Goal: Information Seeking & Learning: Learn about a topic

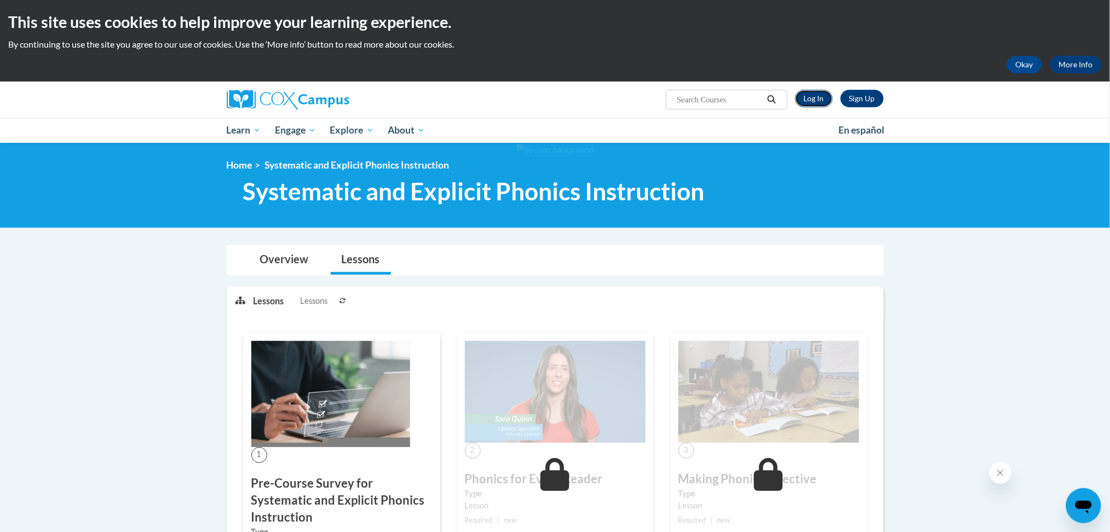
click at [812, 97] on link "Log In" at bounding box center [814, 99] width 38 height 18
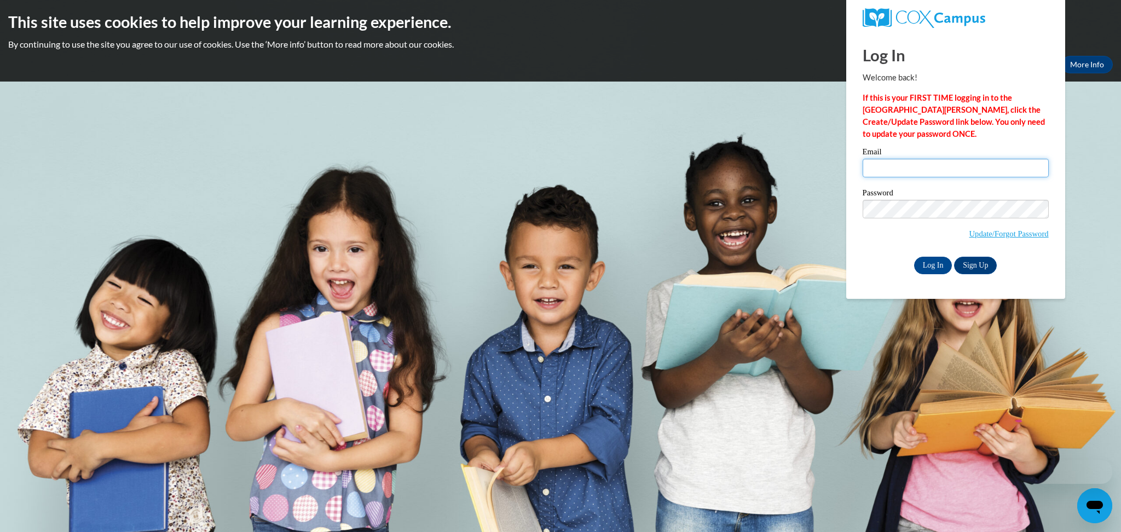
click at [922, 171] on input "Email" at bounding box center [956, 168] width 186 height 19
type input "amanda.rutter@gcsu.edu"
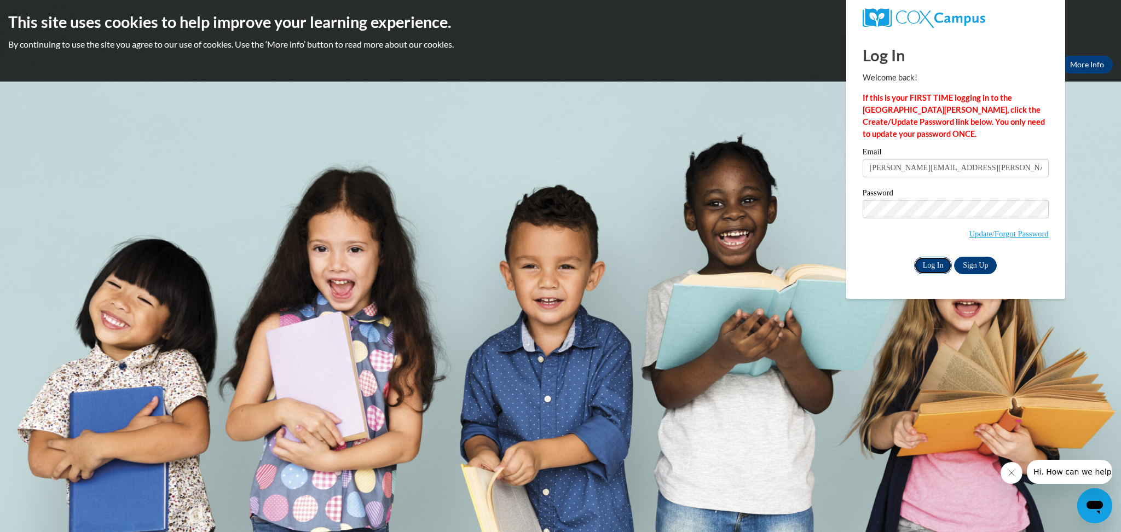
click at [930, 261] on input "Log In" at bounding box center [933, 266] width 38 height 18
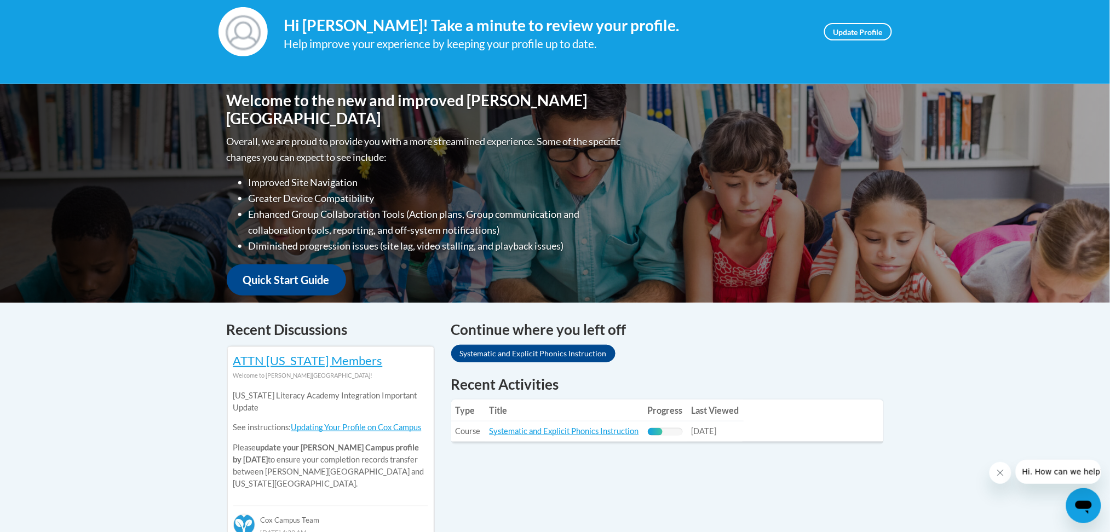
scroll to position [292, 0]
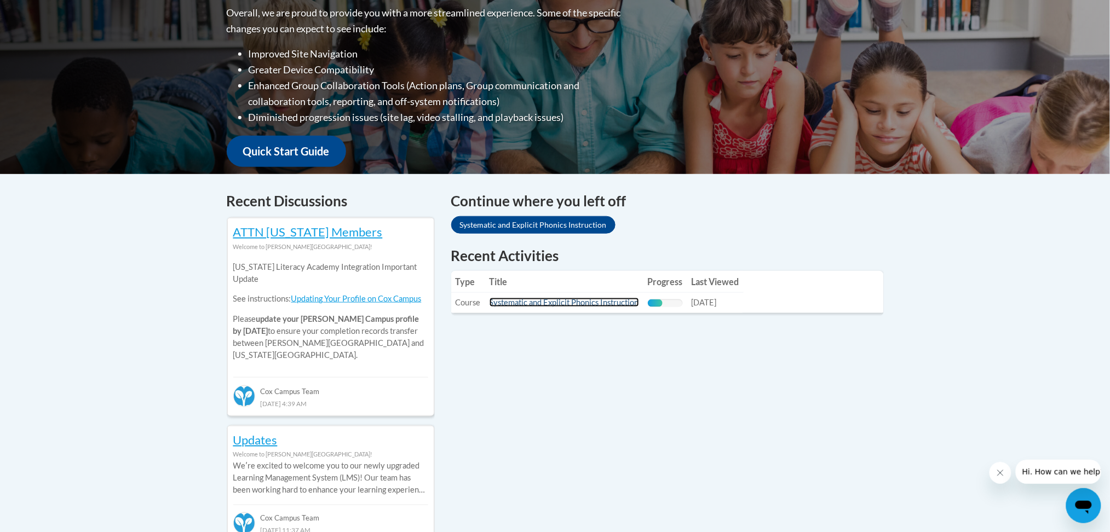
click at [542, 300] on link "Systematic and Explicit Phonics Instruction" at bounding box center [564, 302] width 149 height 9
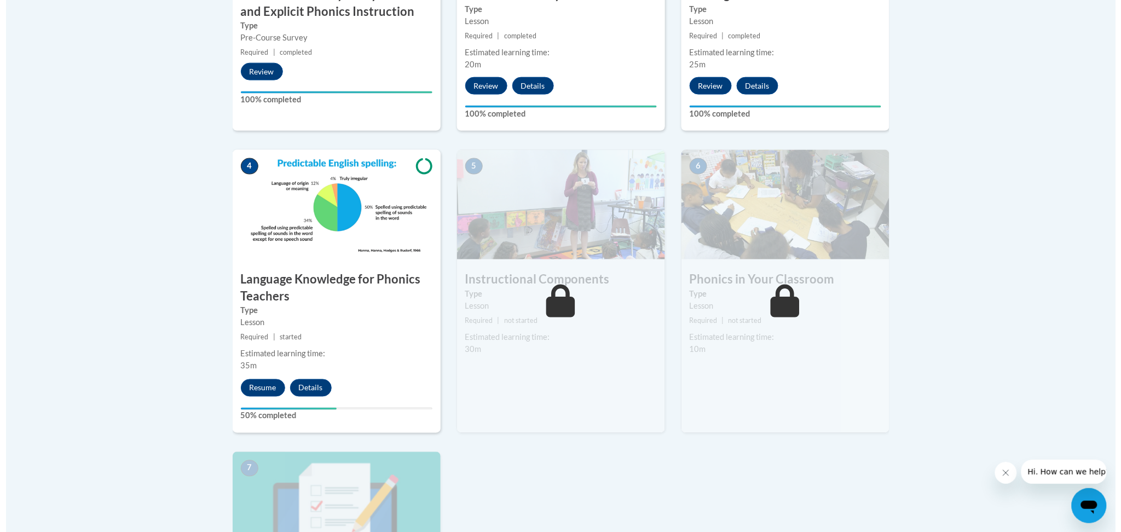
scroll to position [511, 0]
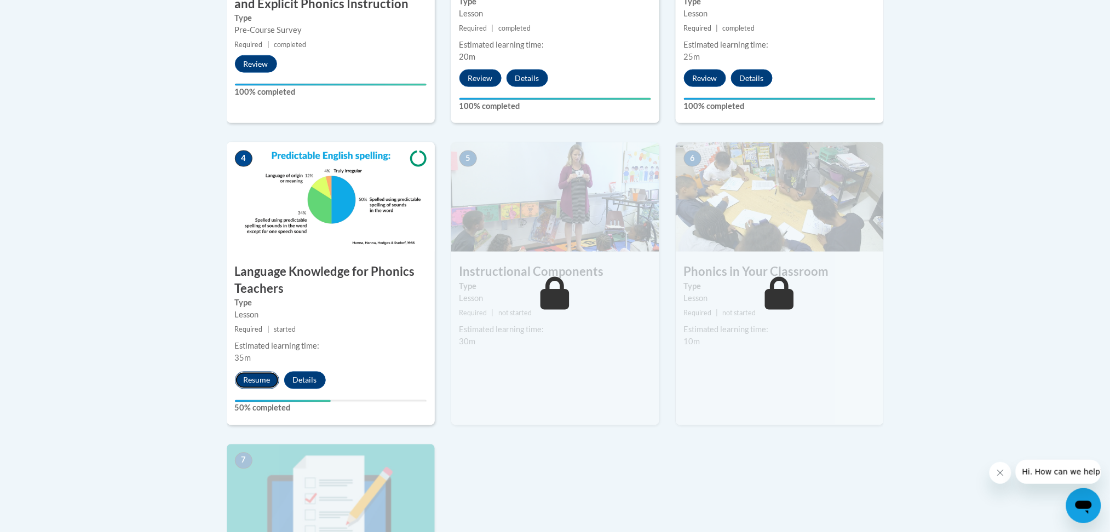
click at [253, 384] on button "Resume" at bounding box center [257, 381] width 44 height 18
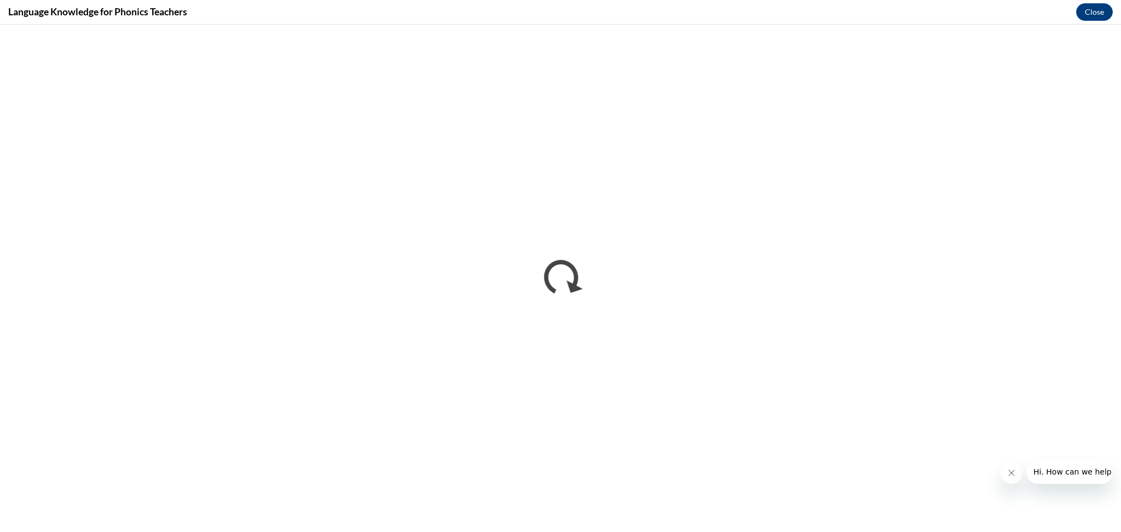
scroll to position [0, 0]
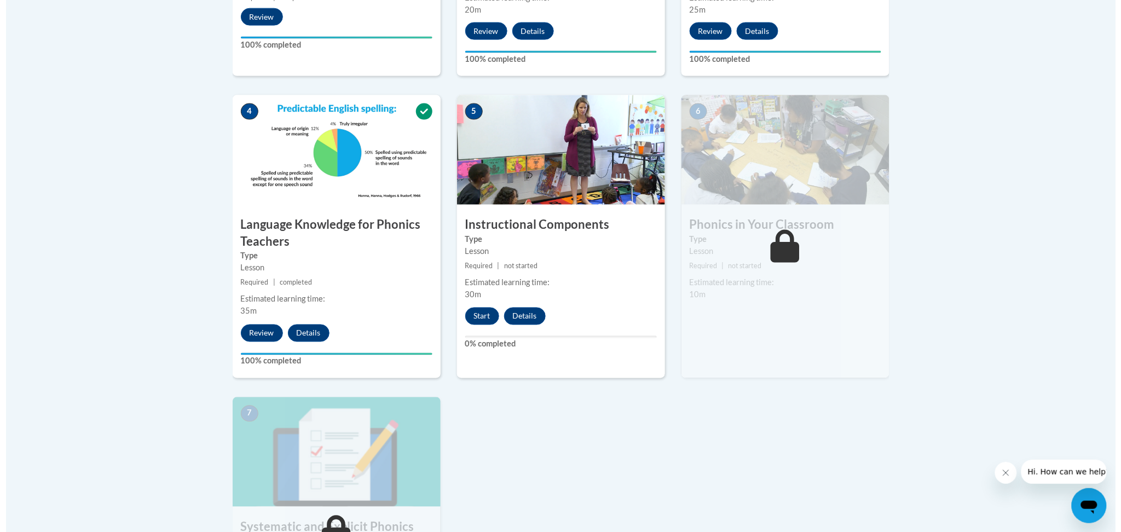
scroll to position [584, 0]
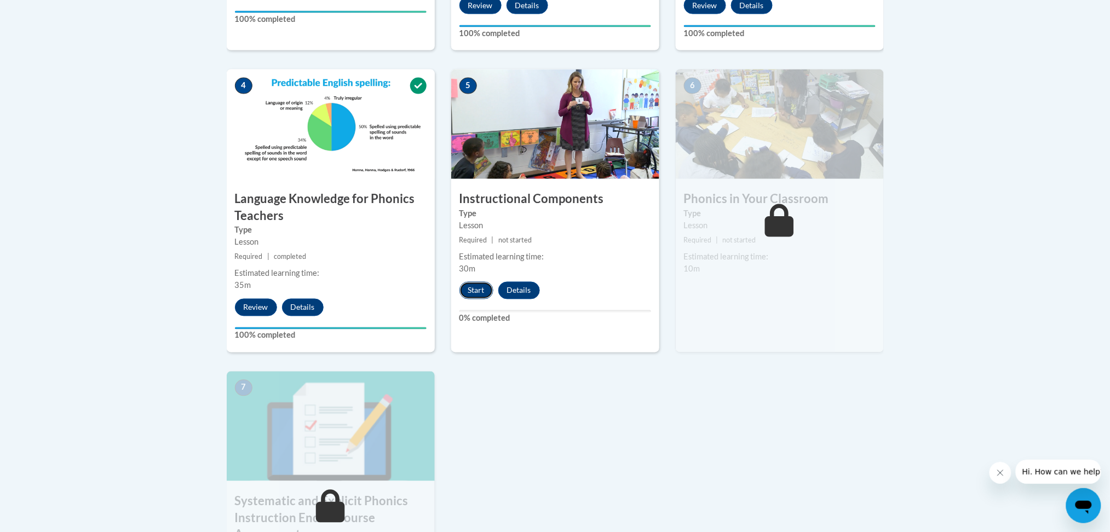
click at [477, 292] on button "Start" at bounding box center [476, 291] width 34 height 18
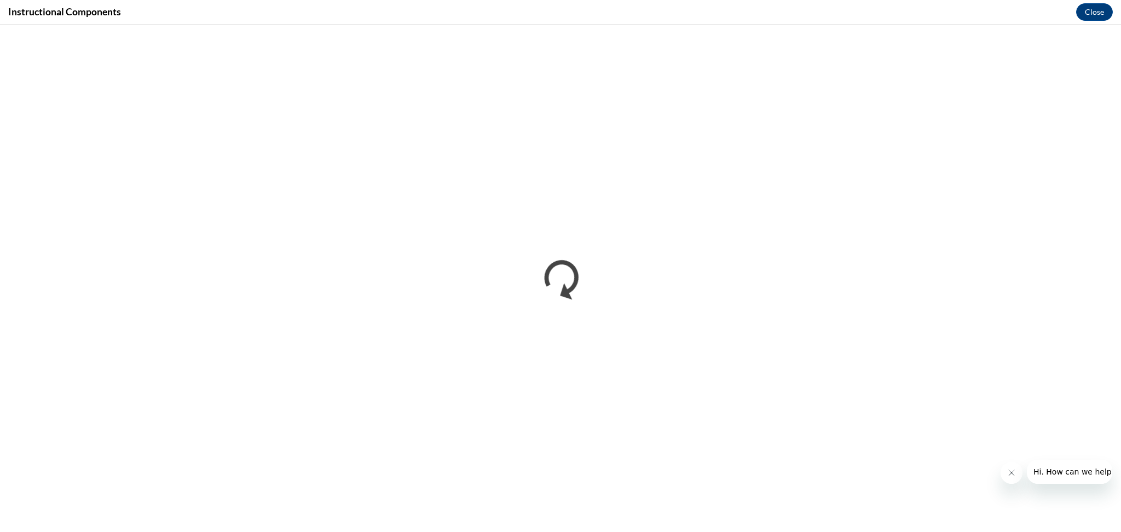
scroll to position [0, 0]
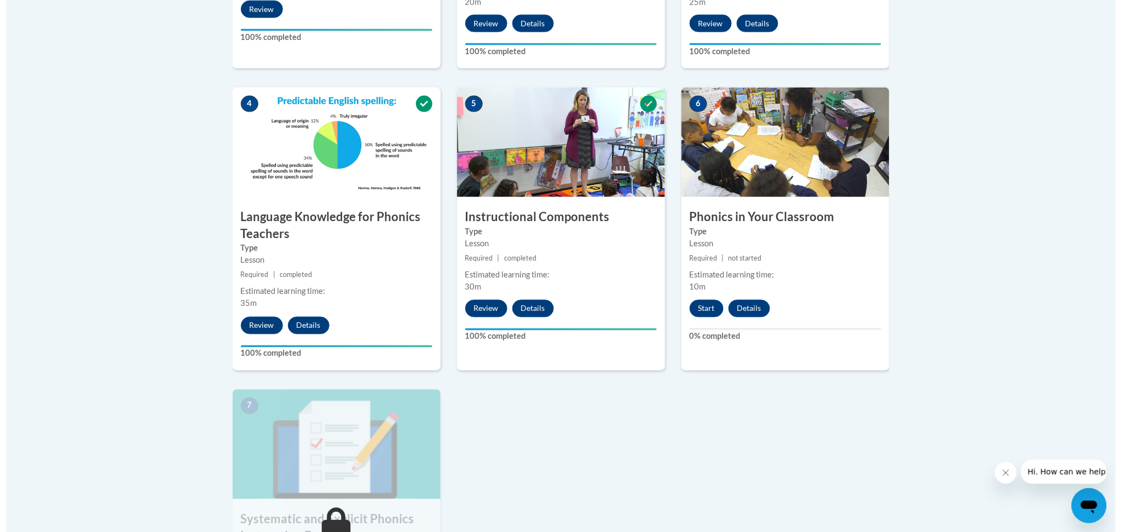
scroll to position [657, 0]
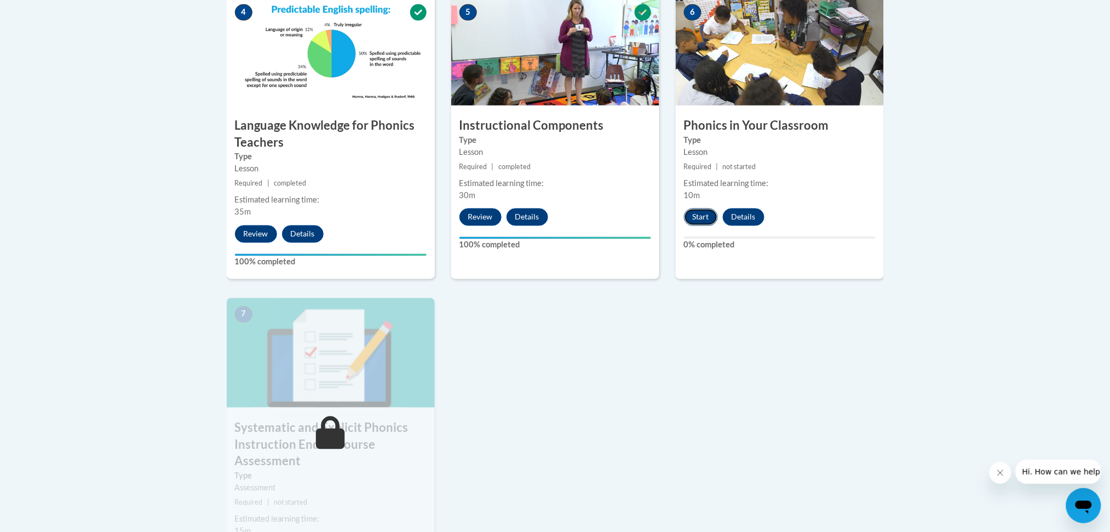
click at [706, 217] on button "Start" at bounding box center [701, 218] width 34 height 18
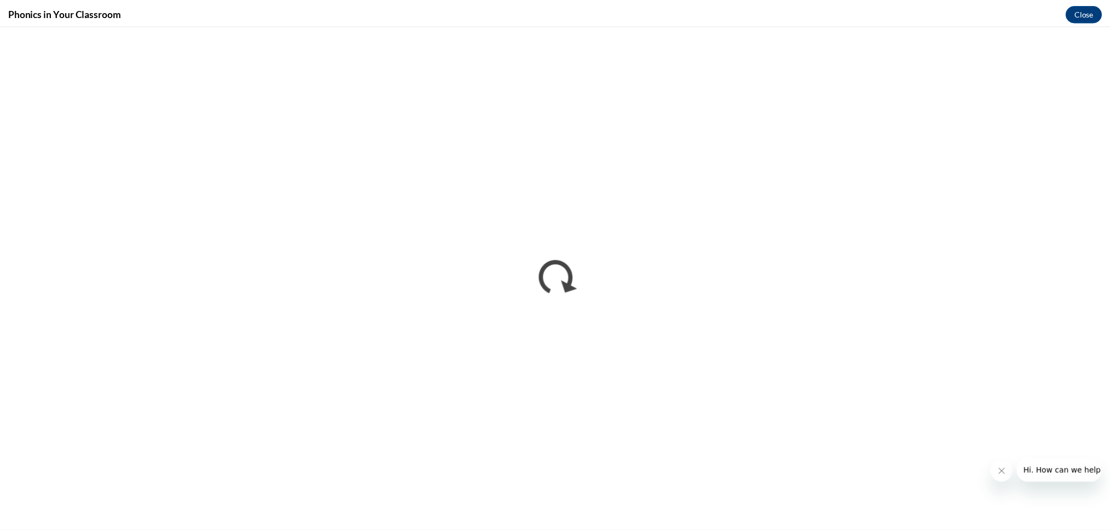
scroll to position [0, 0]
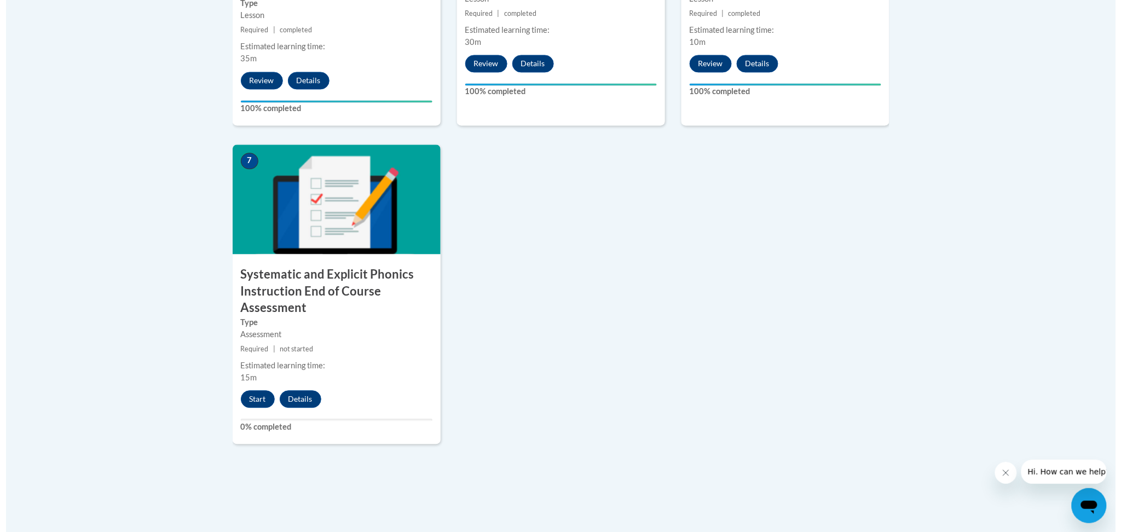
scroll to position [949, 0]
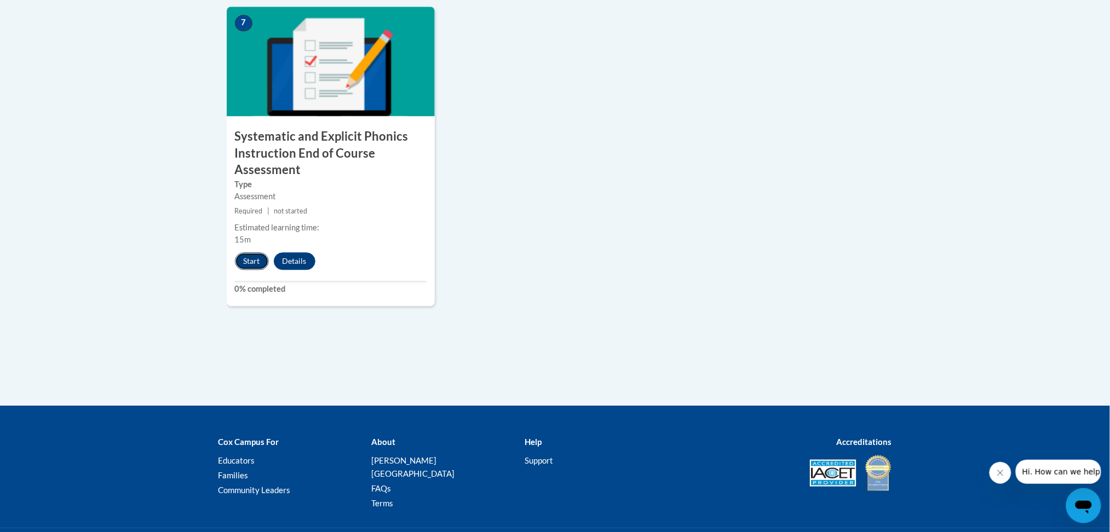
click at [256, 264] on button "Start" at bounding box center [252, 261] width 34 height 18
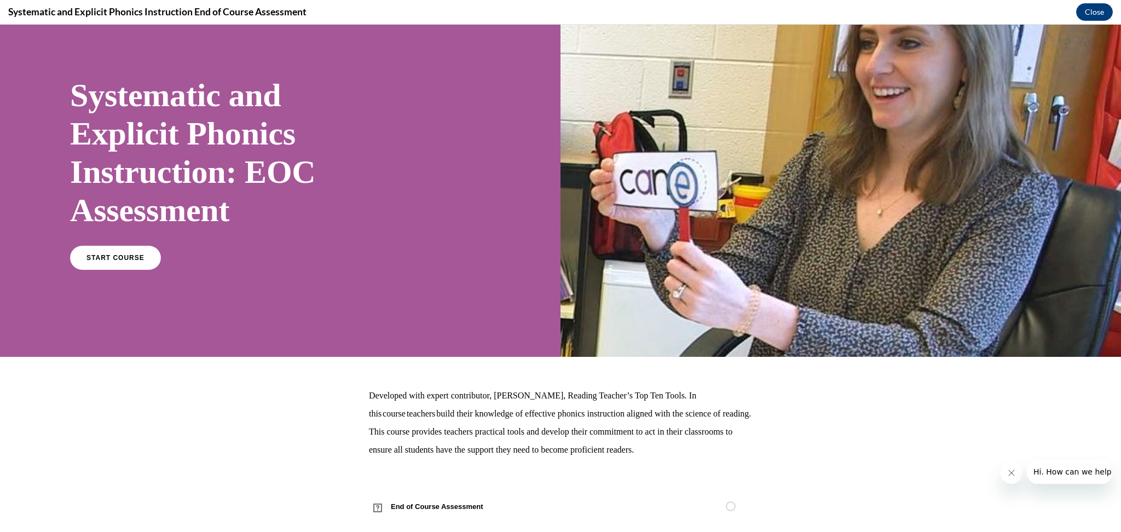
scroll to position [55, 0]
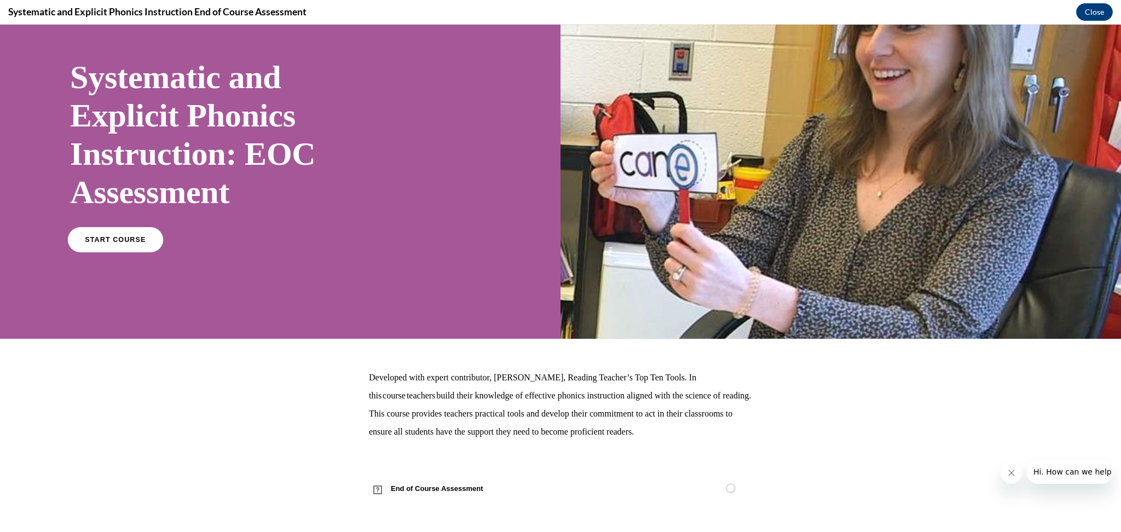
click at [86, 237] on link "START COURSE" at bounding box center [115, 239] width 95 height 25
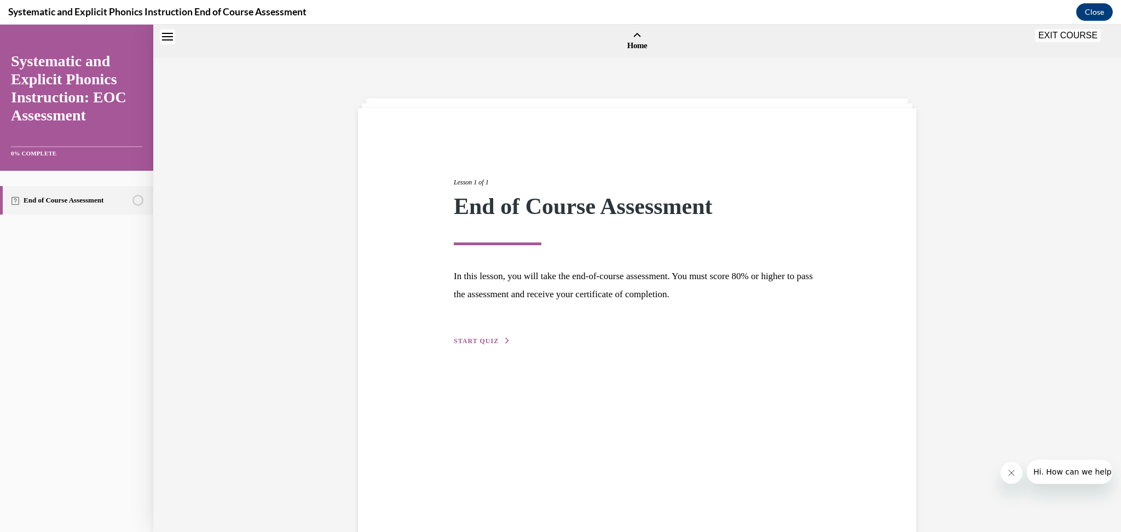
scroll to position [33, 0]
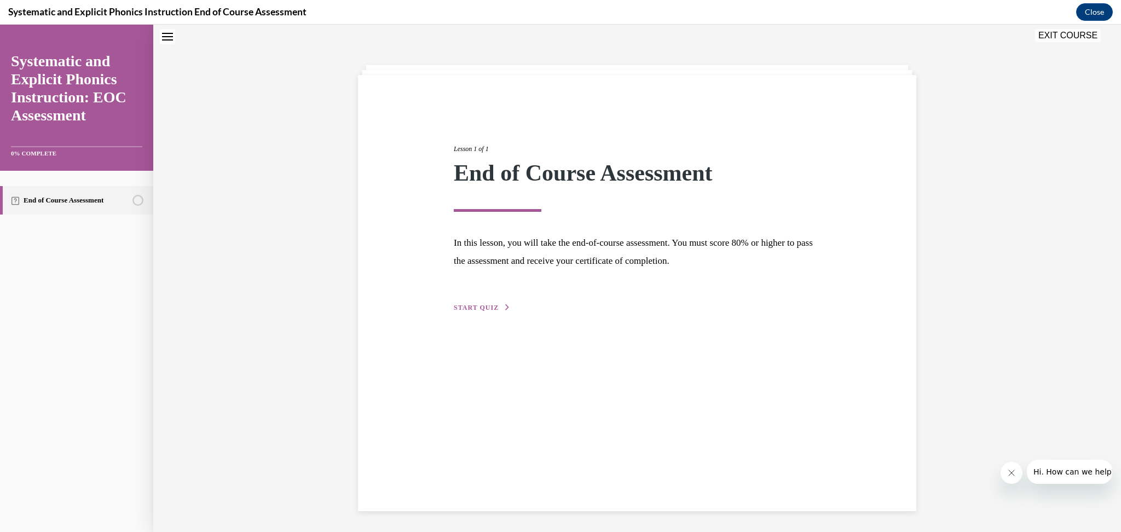
click at [485, 310] on button "START QUIZ" at bounding box center [482, 308] width 57 height 10
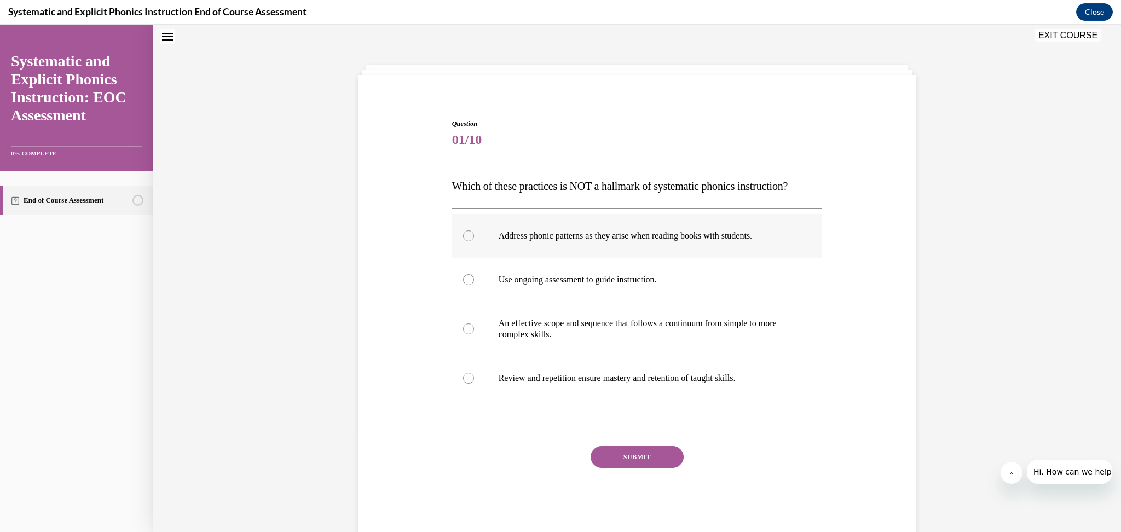
click at [503, 237] on p "Address phonic patterns as they arise when reading books with students." at bounding box center [647, 236] width 297 height 11
click at [643, 455] on button "SUBMIT" at bounding box center [637, 457] width 93 height 22
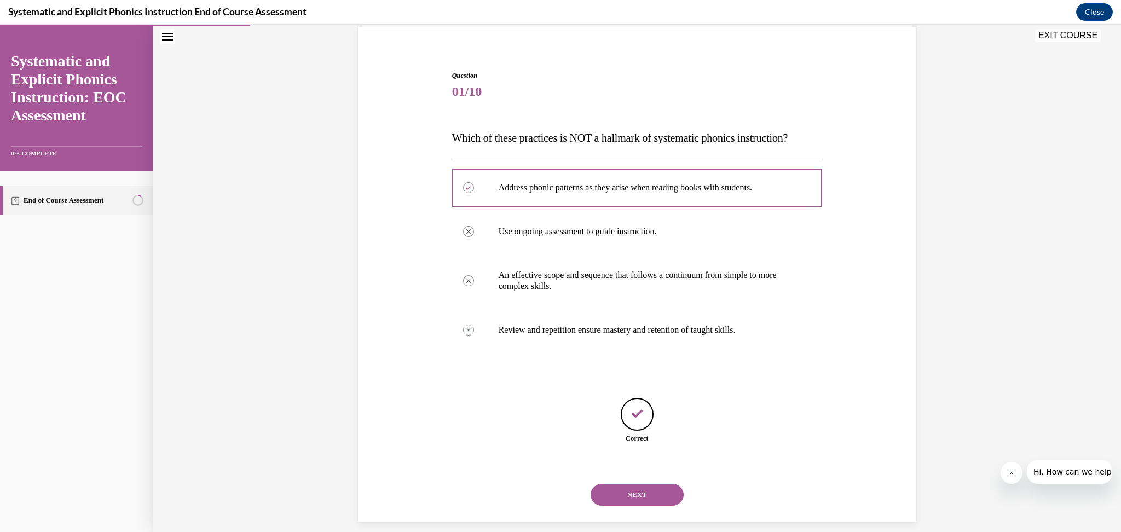
scroll to position [93, 0]
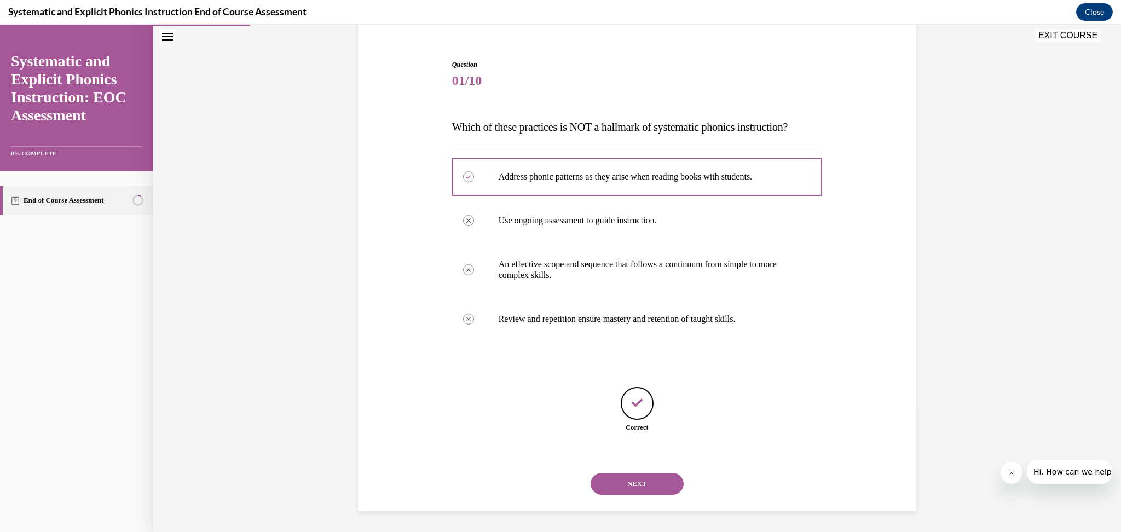
click at [653, 484] on button "NEXT" at bounding box center [637, 484] width 93 height 22
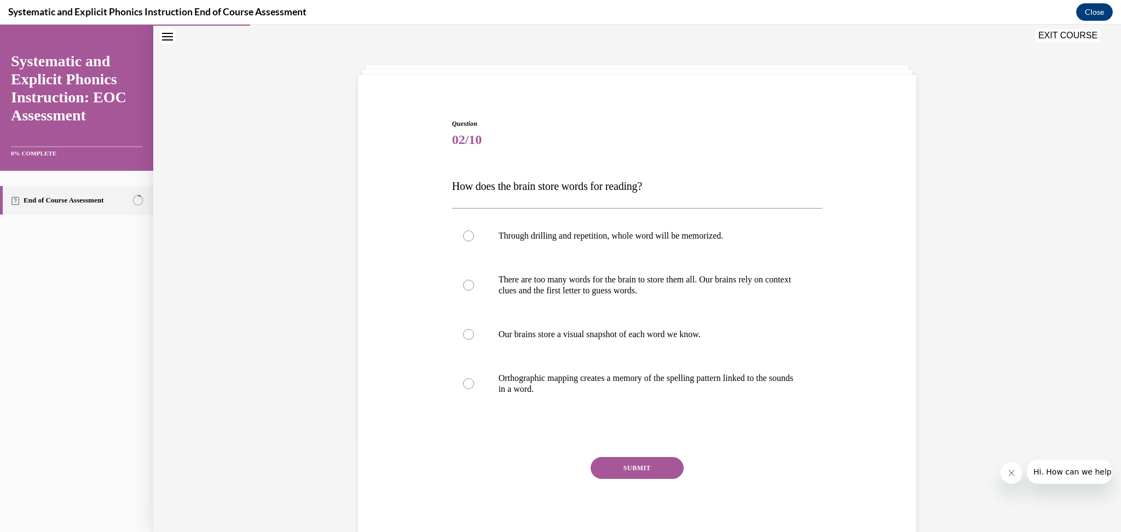
scroll to position [57, 0]
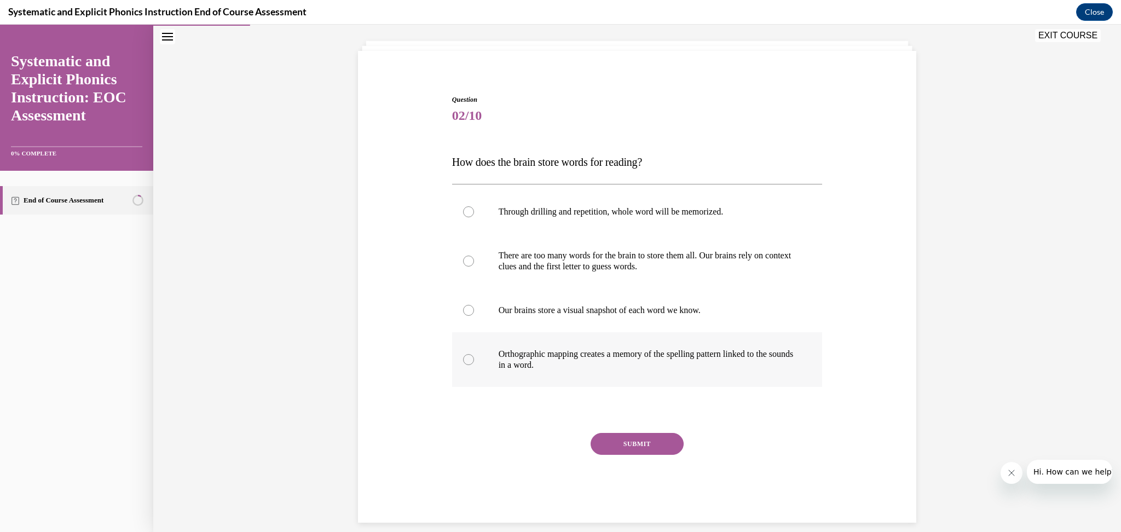
click at [762, 358] on p "Orthographic mapping creates a memory of the spelling pattern linked to the sou…" at bounding box center [647, 360] width 297 height 22
click at [642, 442] on button "SUBMIT" at bounding box center [637, 444] width 93 height 22
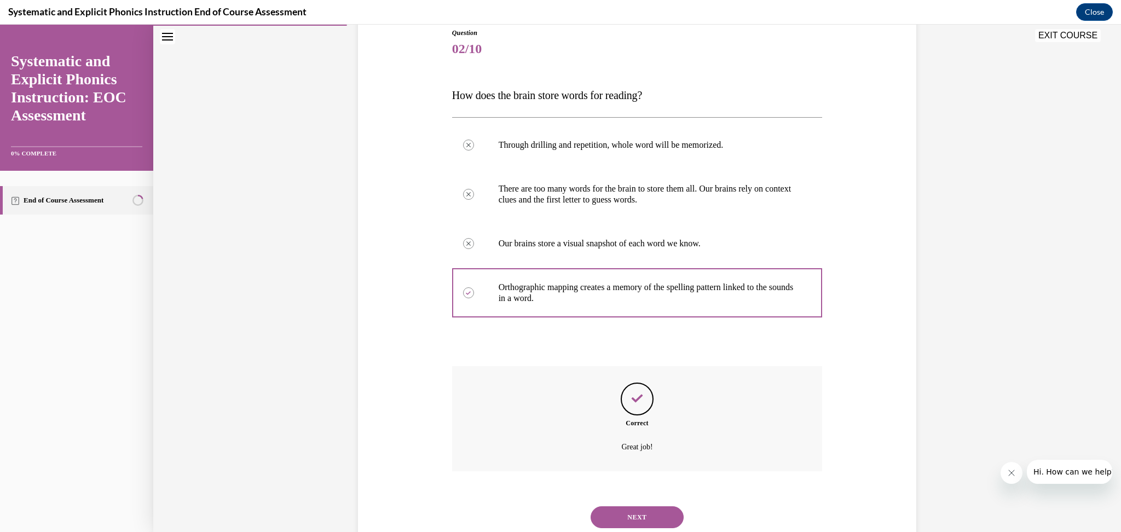
scroll to position [158, 0]
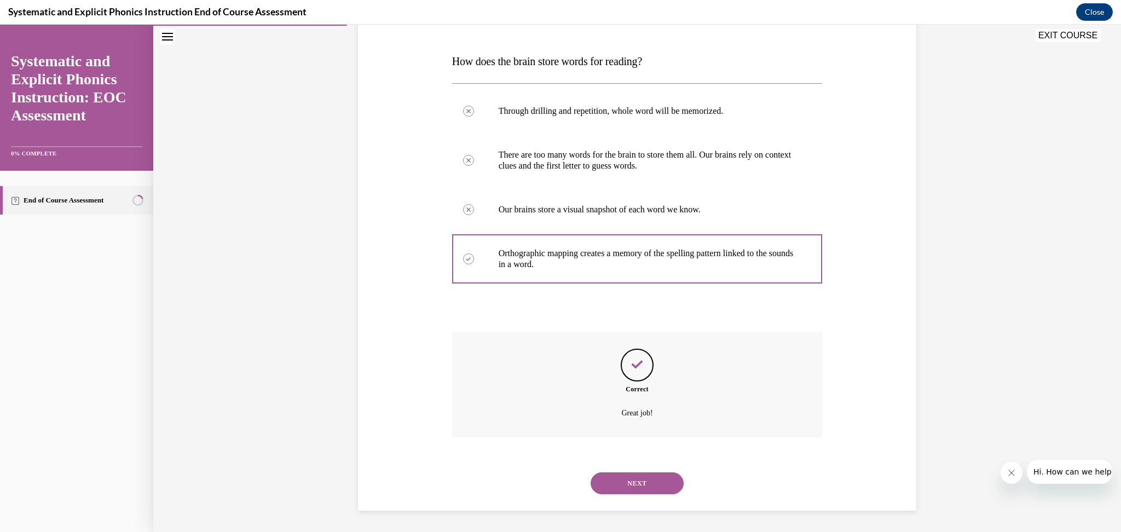
click at [644, 482] on button "NEXT" at bounding box center [637, 484] width 93 height 22
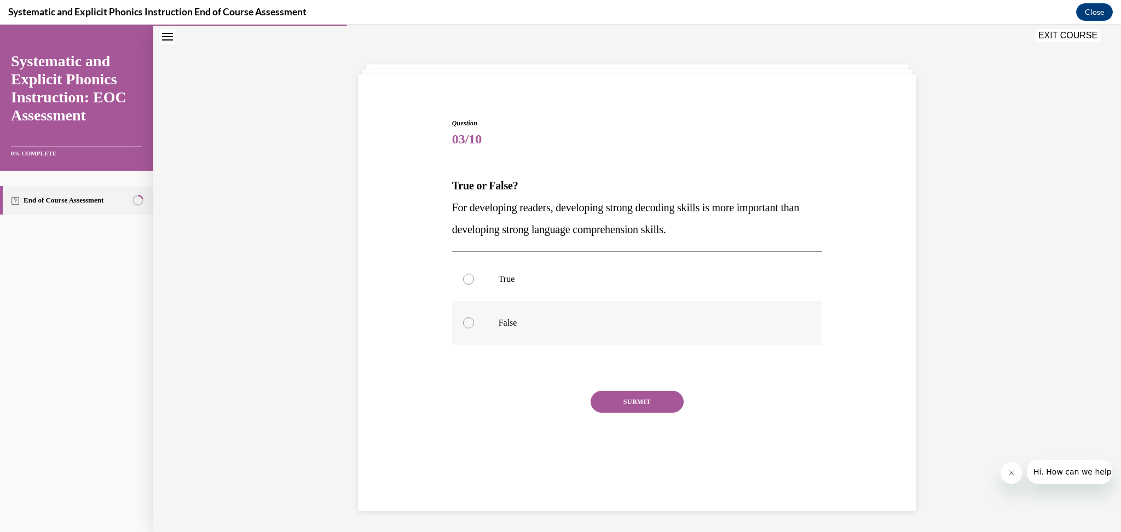
click at [614, 327] on p "False" at bounding box center [647, 323] width 297 height 11
click at [659, 404] on button "SUBMIT" at bounding box center [637, 402] width 93 height 22
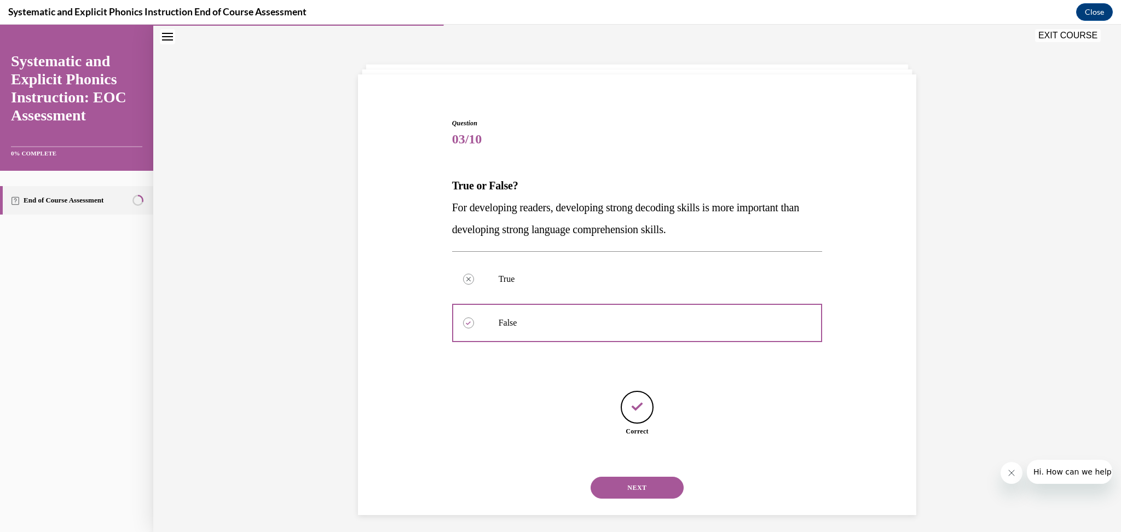
scroll to position [38, 0]
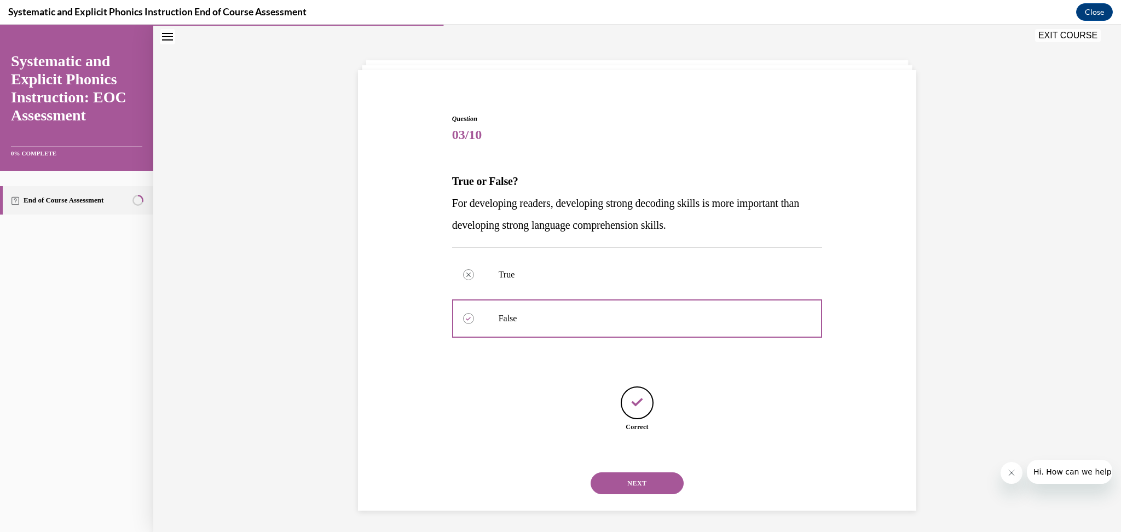
click at [640, 489] on button "NEXT" at bounding box center [637, 484] width 93 height 22
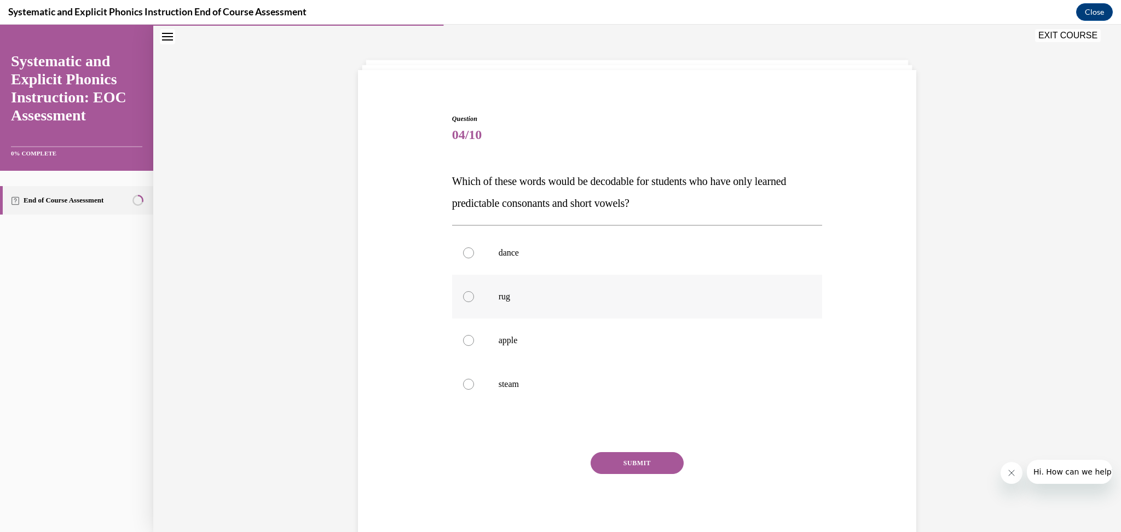
click at [579, 301] on p "rug" at bounding box center [647, 296] width 297 height 11
click at [624, 461] on button "SUBMIT" at bounding box center [637, 463] width 93 height 22
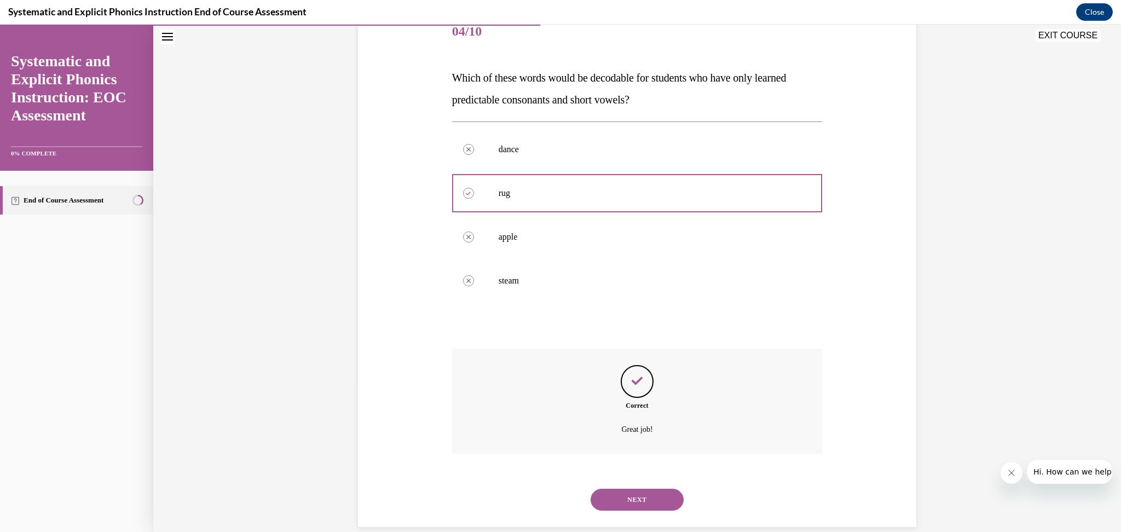
scroll to position [158, 0]
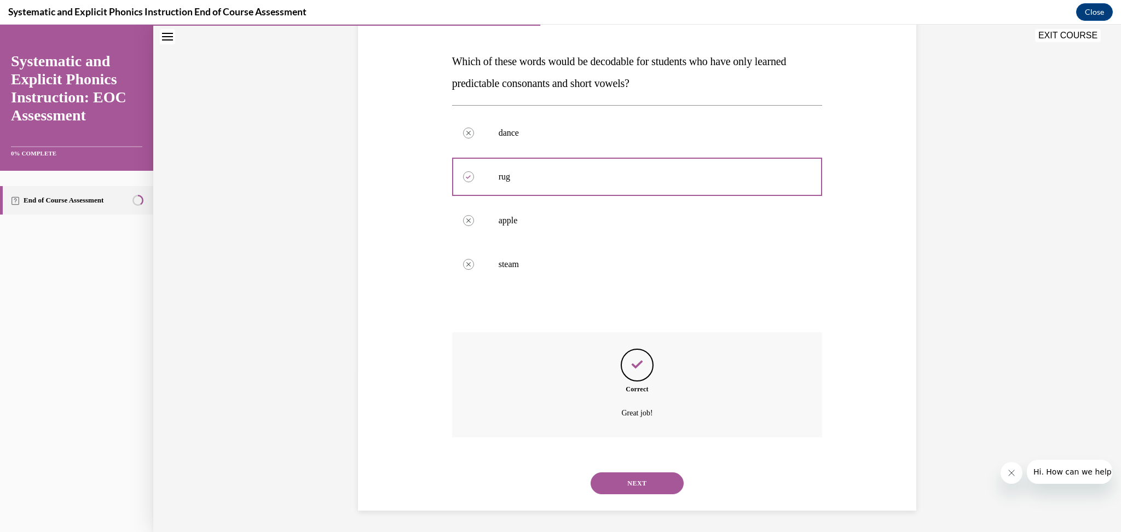
click at [660, 486] on button "NEXT" at bounding box center [637, 484] width 93 height 22
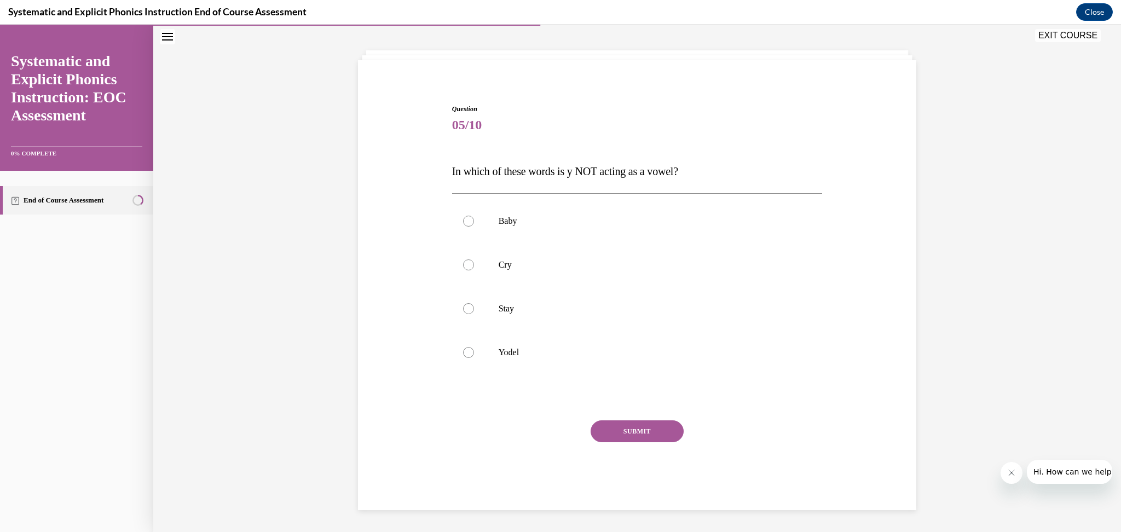
scroll to position [48, 0]
click at [582, 358] on p "Yodel" at bounding box center [647, 353] width 297 height 11
click at [640, 429] on button "SUBMIT" at bounding box center [637, 432] width 93 height 22
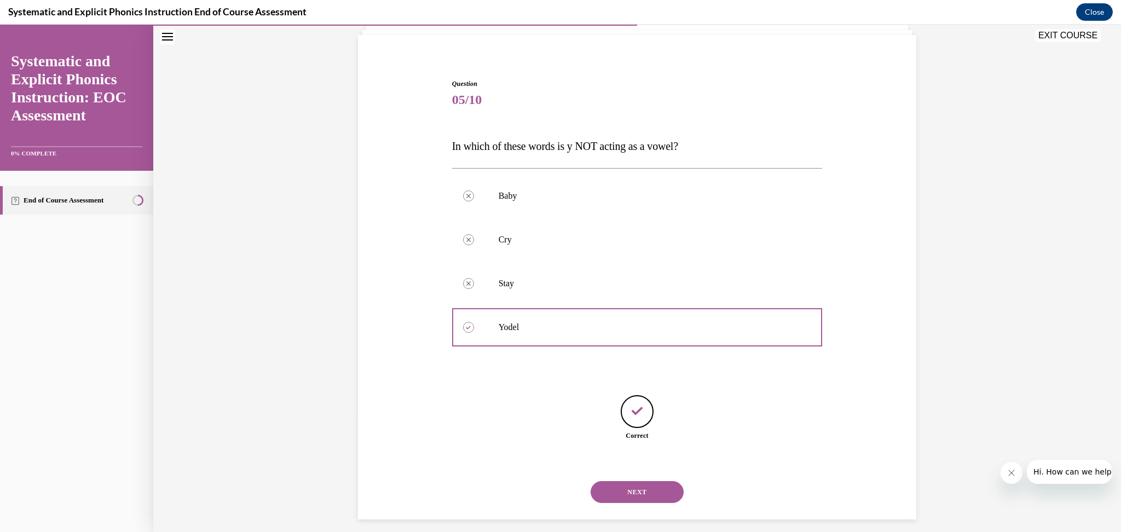
scroll to position [82, 0]
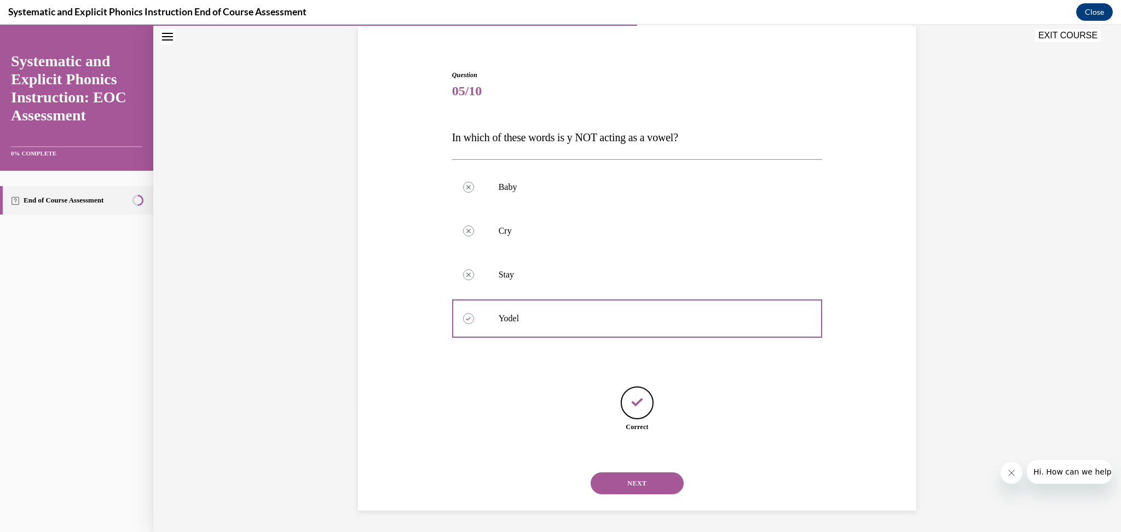
click at [632, 481] on button "NEXT" at bounding box center [637, 484] width 93 height 22
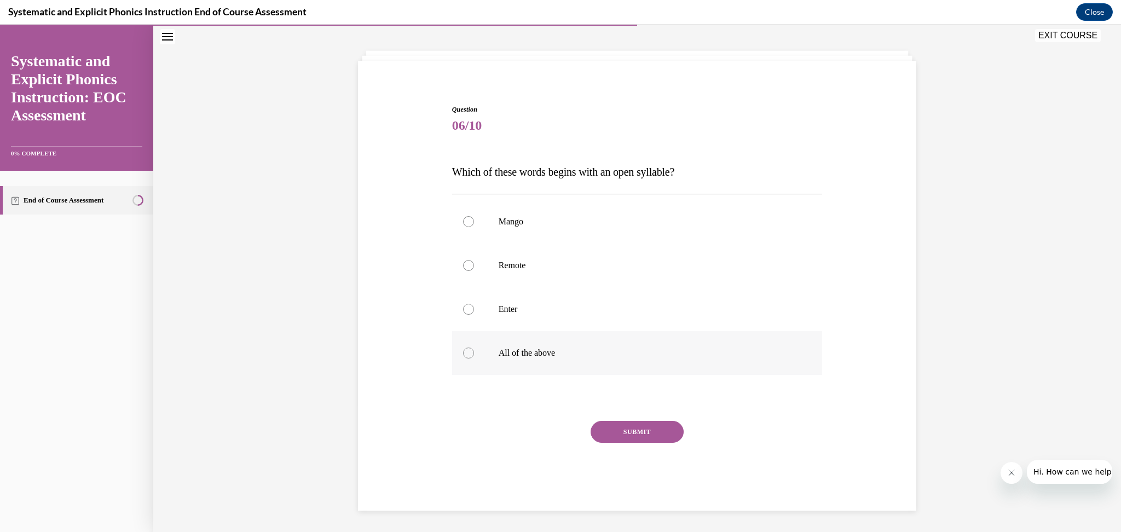
click at [461, 359] on div at bounding box center [637, 353] width 371 height 44
click at [608, 434] on button "SUBMIT" at bounding box center [637, 432] width 93 height 22
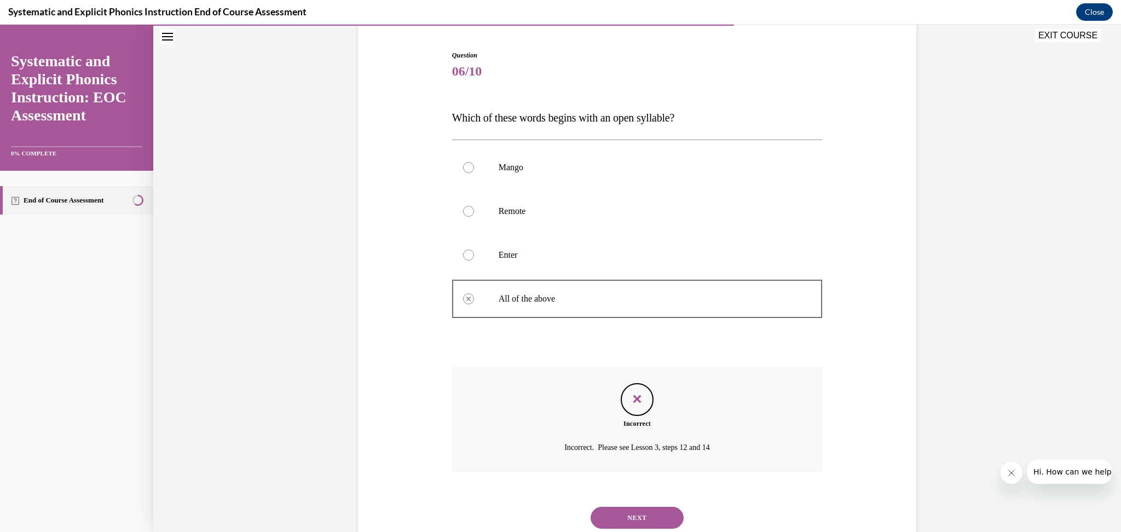
scroll to position [136, 0]
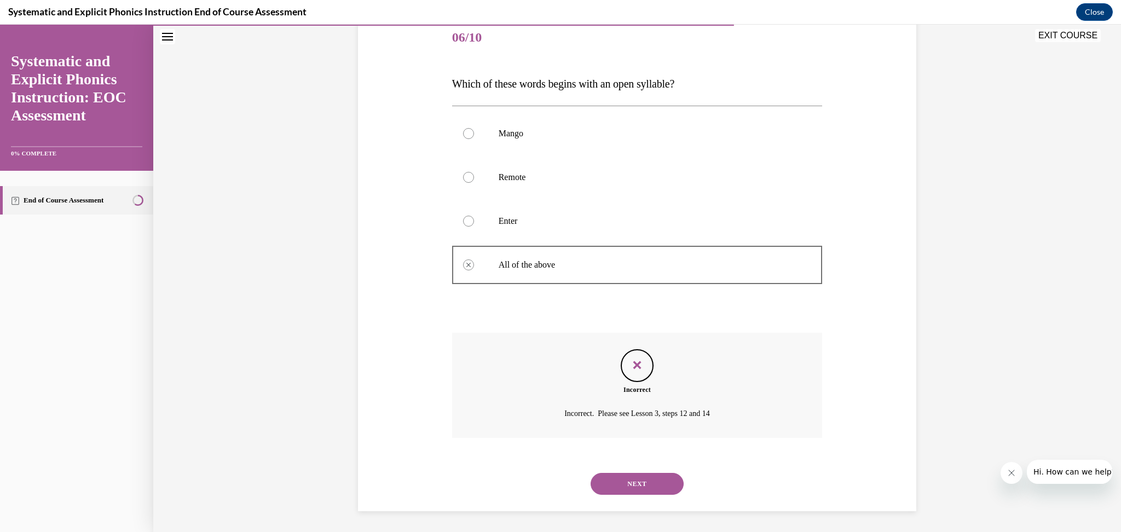
click at [642, 481] on button "NEXT" at bounding box center [637, 484] width 93 height 22
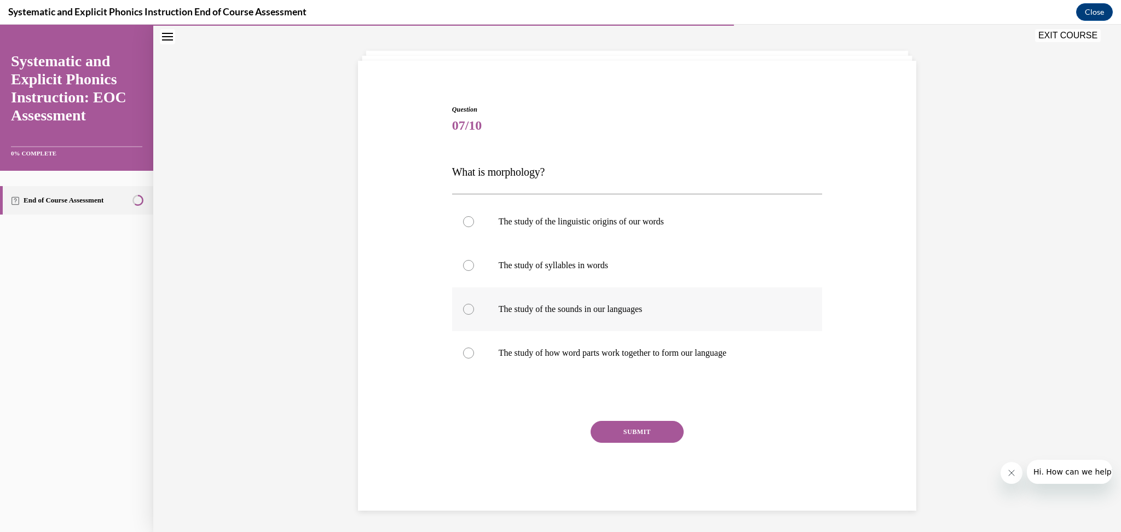
click at [648, 309] on p "The study of the sounds in our languages" at bounding box center [647, 309] width 297 height 11
click at [653, 432] on button "SUBMIT" at bounding box center [637, 432] width 93 height 22
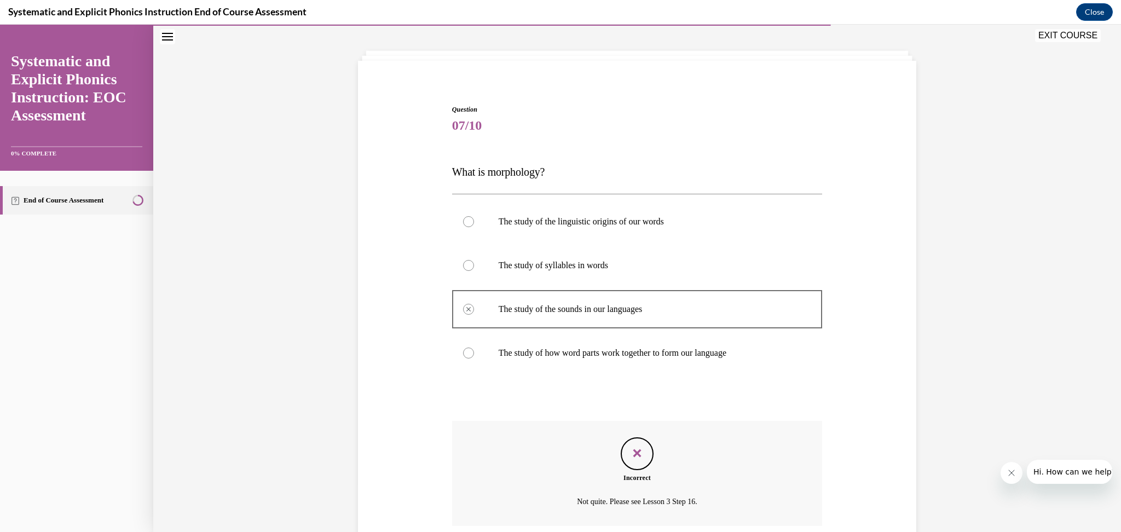
scroll to position [136, 0]
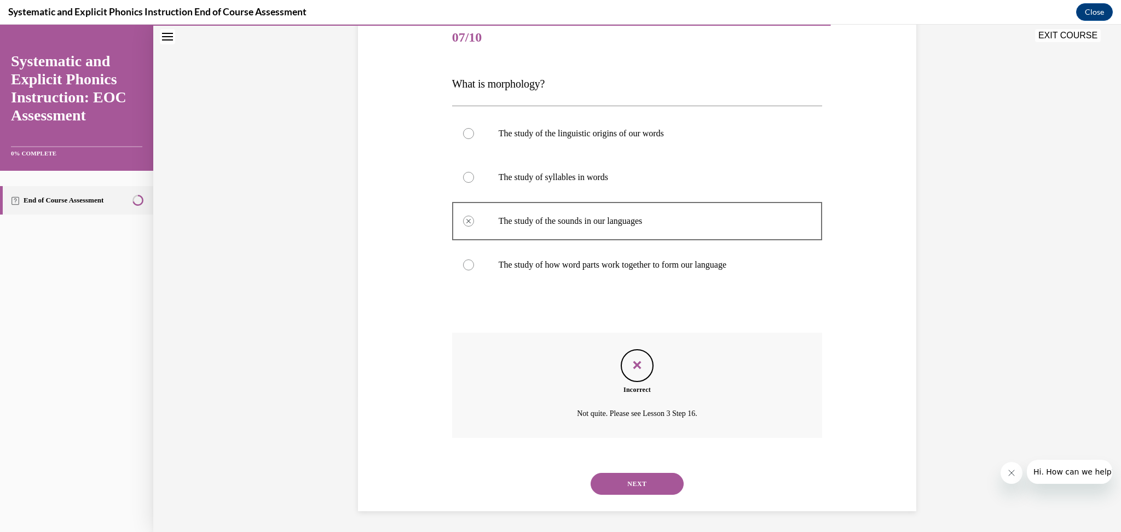
click at [654, 486] on button "NEXT" at bounding box center [637, 484] width 93 height 22
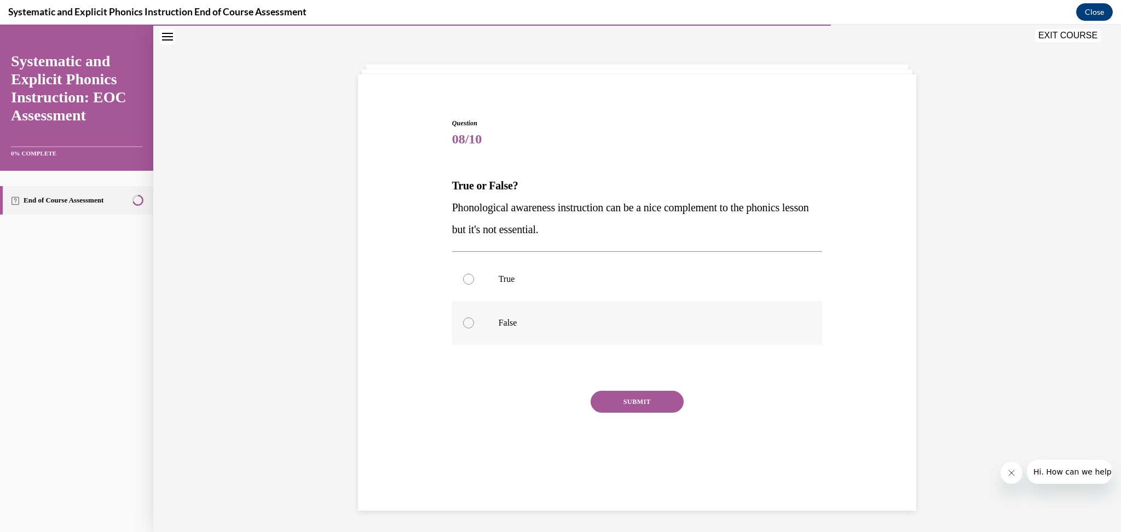
click at [513, 322] on p "False" at bounding box center [647, 323] width 297 height 11
click at [618, 396] on button "SUBMIT" at bounding box center [637, 402] width 93 height 22
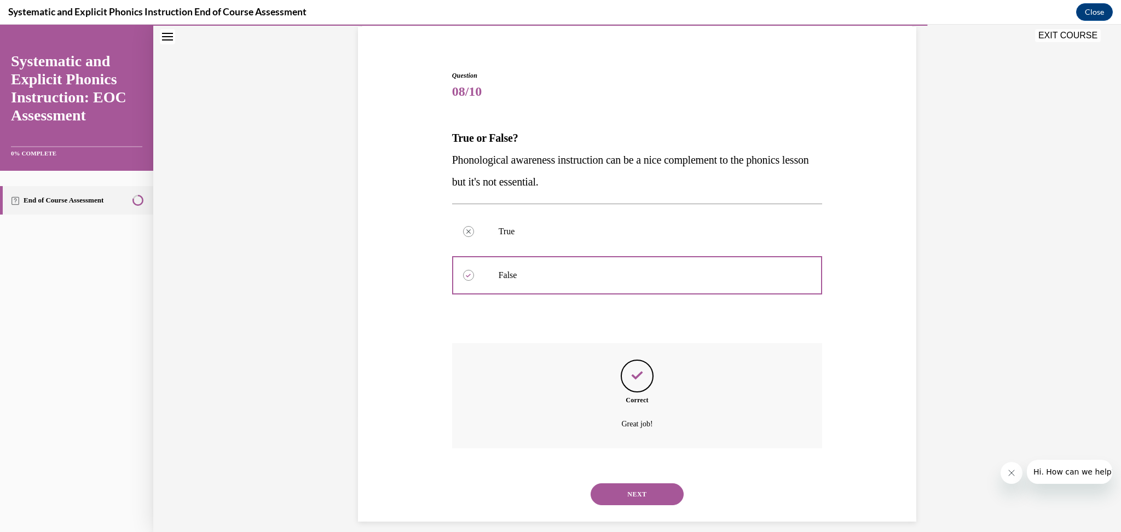
scroll to position [92, 0]
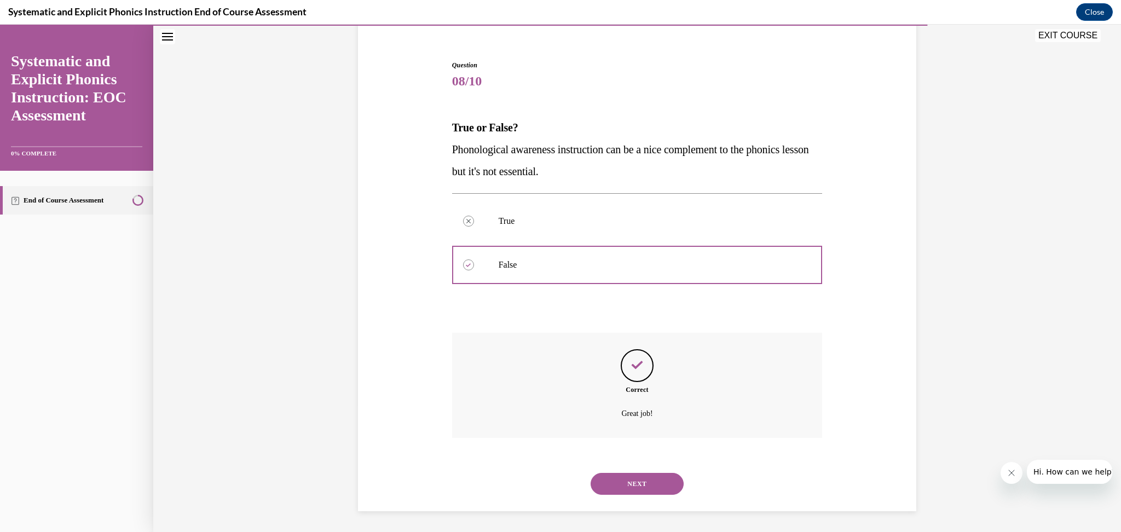
click at [645, 490] on button "NEXT" at bounding box center [637, 484] width 93 height 22
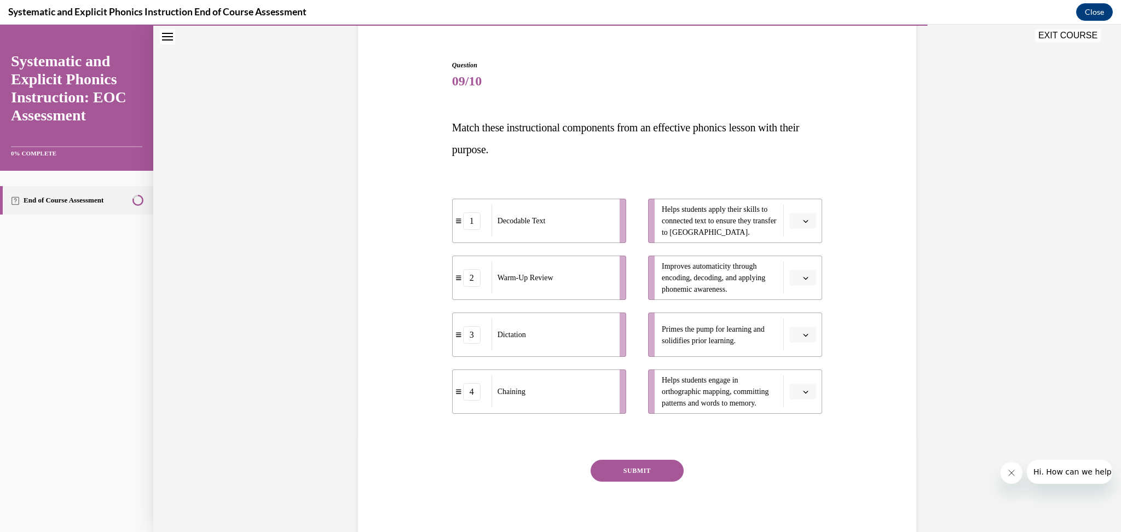
scroll to position [57, 0]
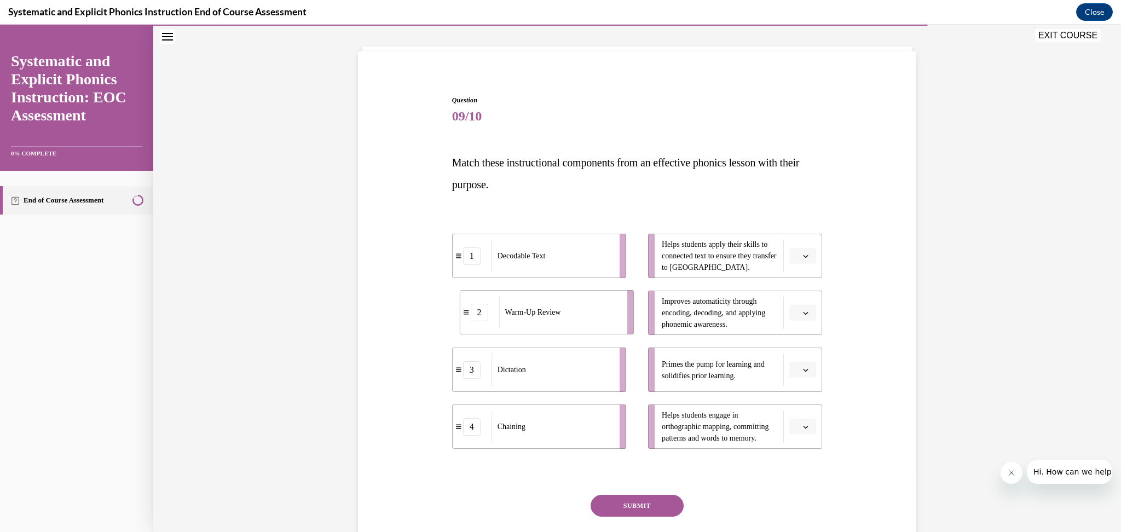
drag, startPoint x: 516, startPoint y: 323, endPoint x: 523, endPoint y: 323, distance: 7.7
click at [523, 323] on div "Warm-Up Review" at bounding box center [559, 312] width 121 height 32
drag, startPoint x: 533, startPoint y: 323, endPoint x: 672, endPoint y: 373, distance: 147.9
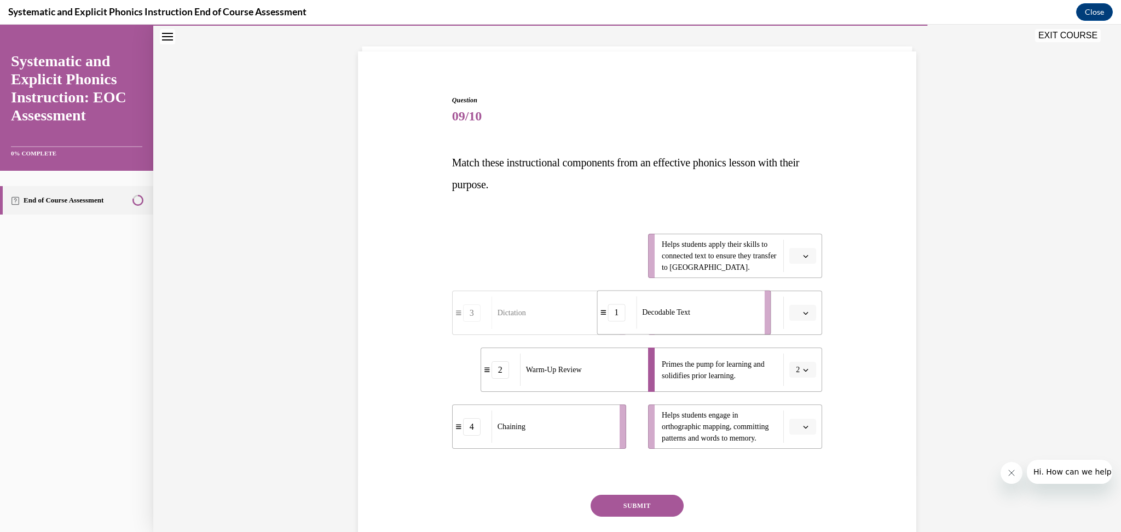
drag, startPoint x: 553, startPoint y: 255, endPoint x: 698, endPoint y: 312, distance: 155.2
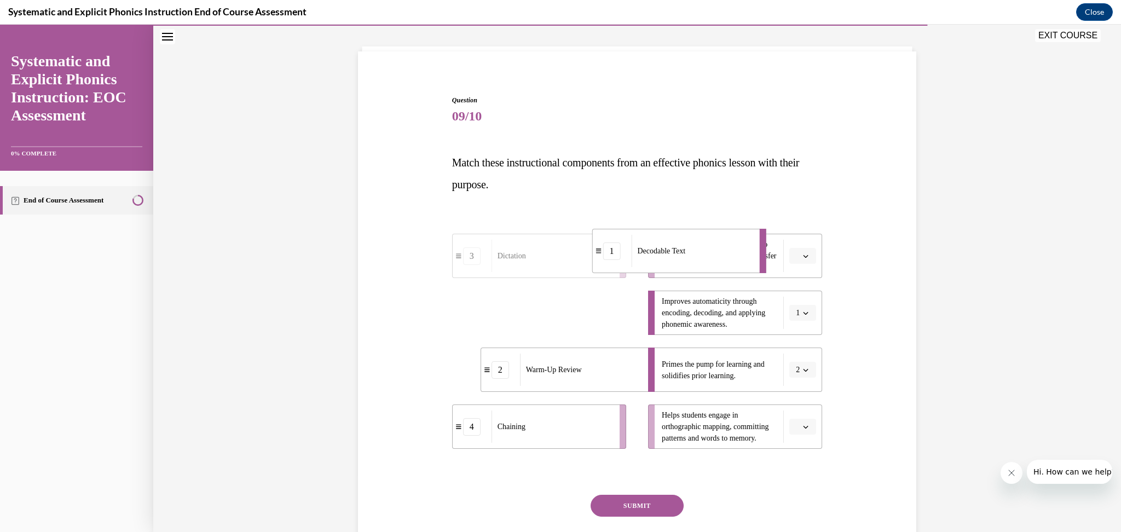
drag, startPoint x: 566, startPoint y: 319, endPoint x: 678, endPoint y: 257, distance: 127.7
click at [678, 257] on div "Decodable Text" at bounding box center [691, 251] width 121 height 32
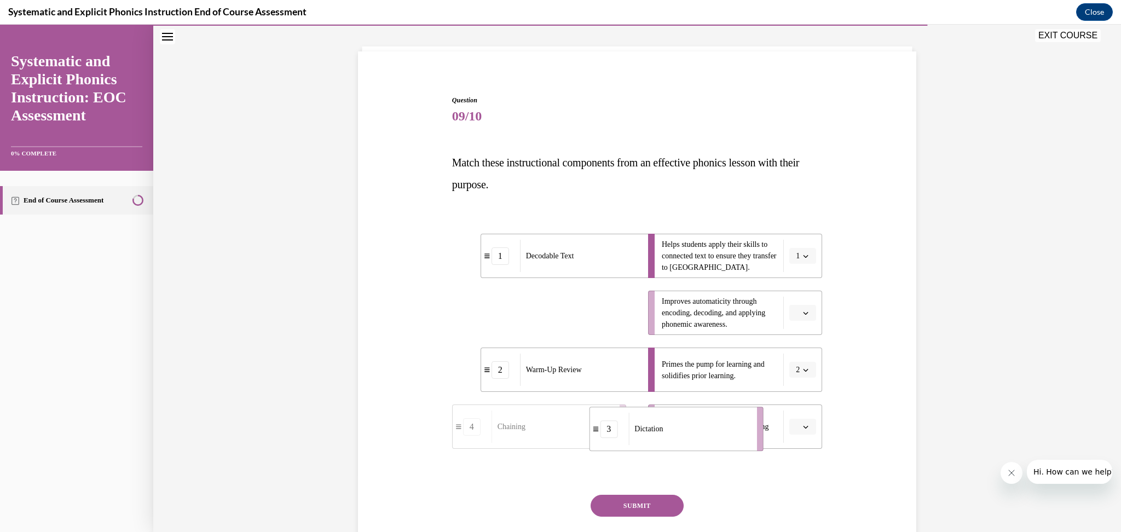
drag, startPoint x: 528, startPoint y: 315, endPoint x: 666, endPoint y: 431, distance: 179.9
click at [567, 438] on div "Dictation" at bounding box center [580, 427] width 121 height 32
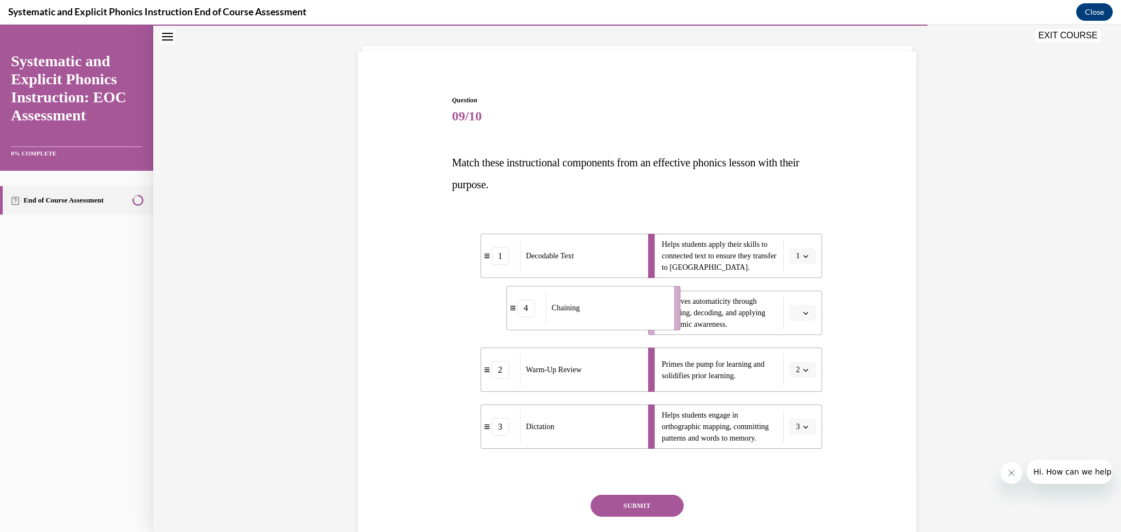
drag, startPoint x: 541, startPoint y: 324, endPoint x: 608, endPoint y: 318, distance: 67.0
click at [608, 318] on div "Chaining" at bounding box center [606, 308] width 121 height 32
click at [658, 507] on button "SUBMIT" at bounding box center [637, 506] width 93 height 22
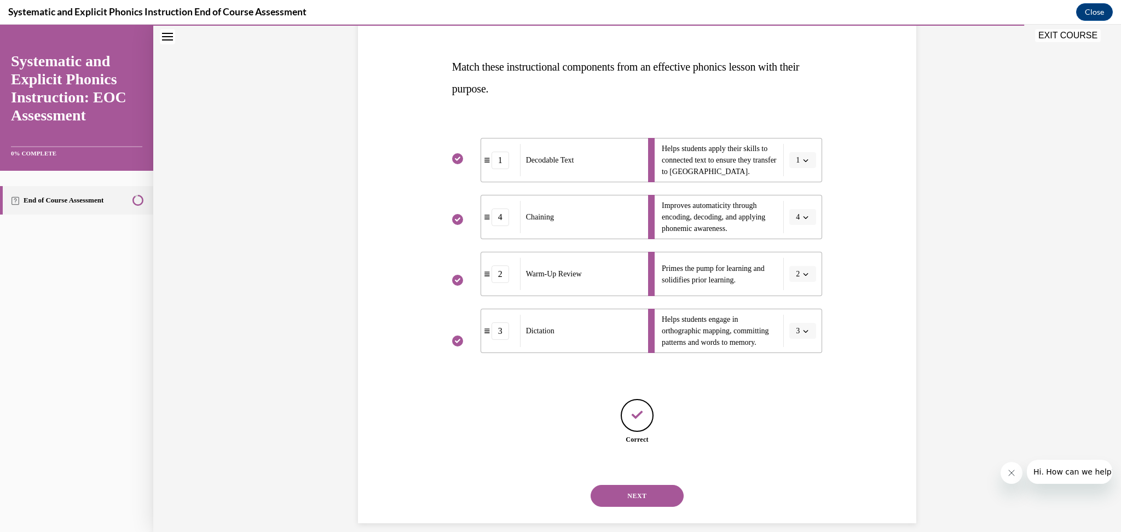
scroll to position [165, 0]
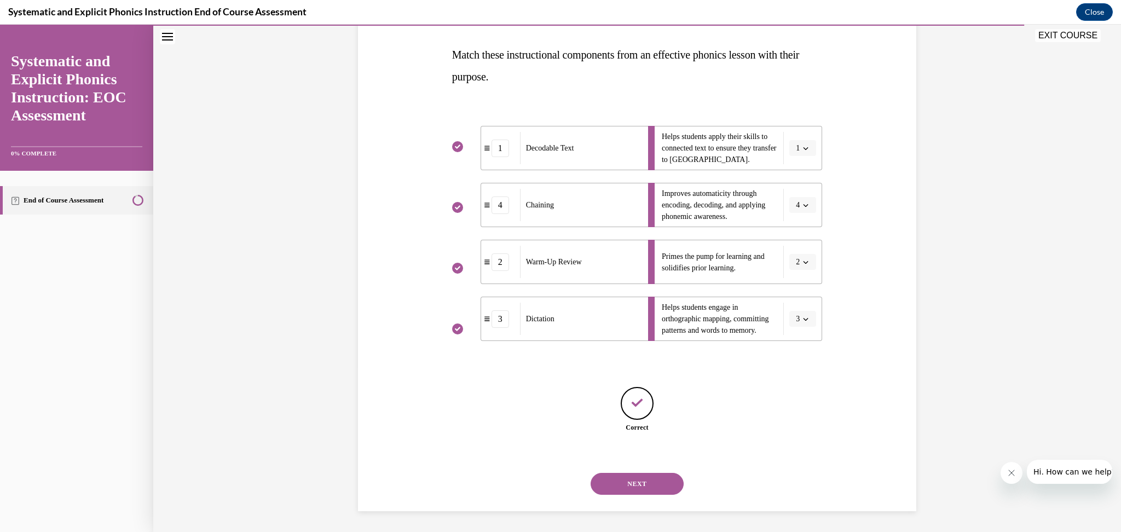
click at [655, 484] on button "NEXT" at bounding box center [637, 484] width 93 height 22
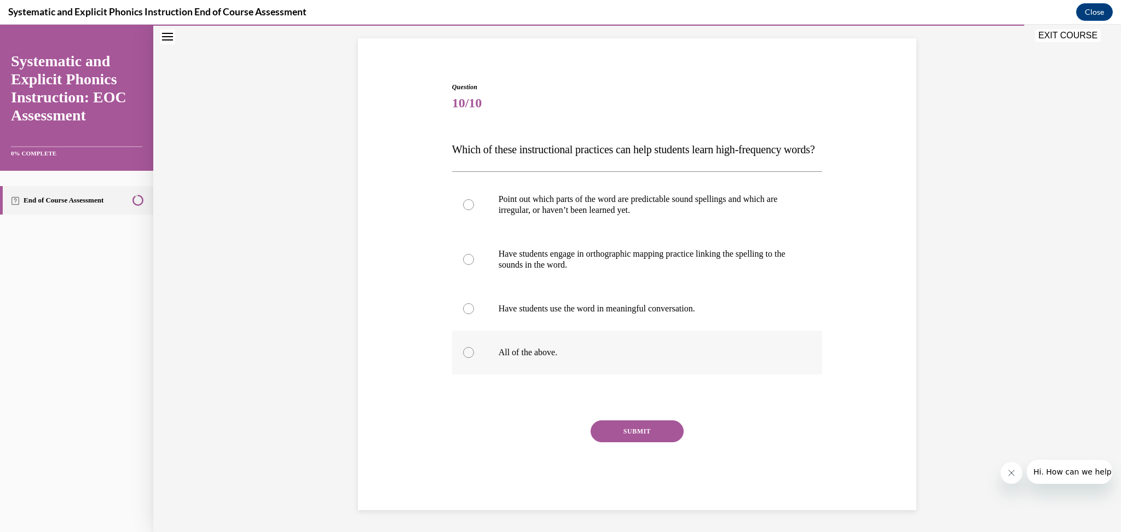
click at [533, 351] on p "All of the above." at bounding box center [647, 352] width 297 height 11
click at [643, 428] on button "SUBMIT" at bounding box center [637, 432] width 93 height 22
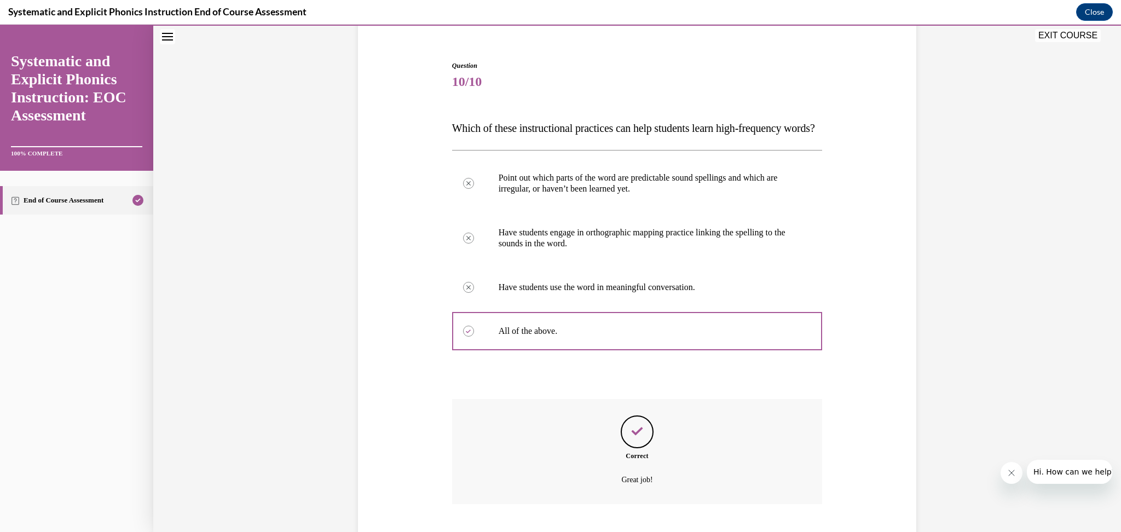
scroll to position [180, 0]
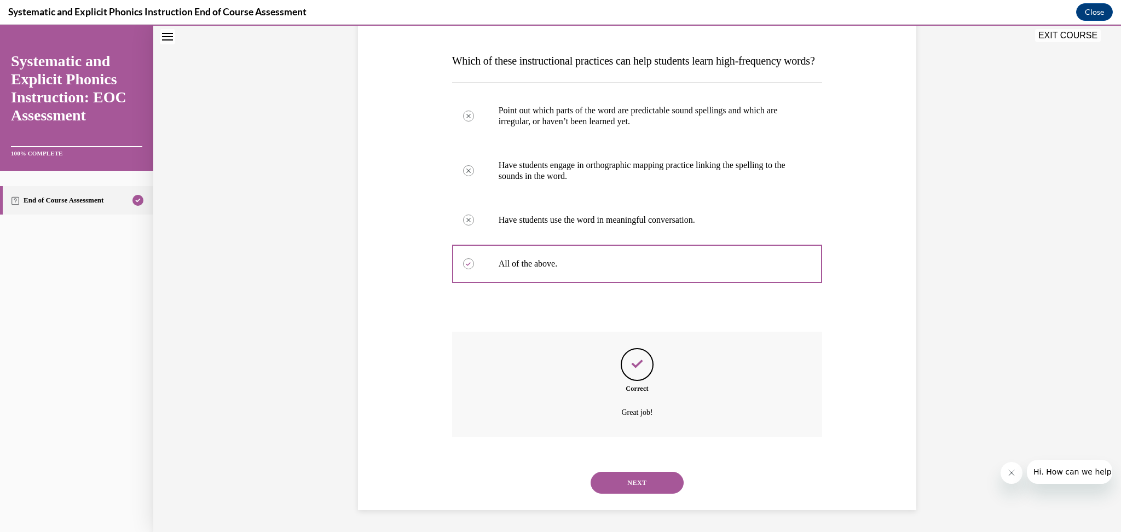
click at [637, 482] on button "NEXT" at bounding box center [637, 483] width 93 height 22
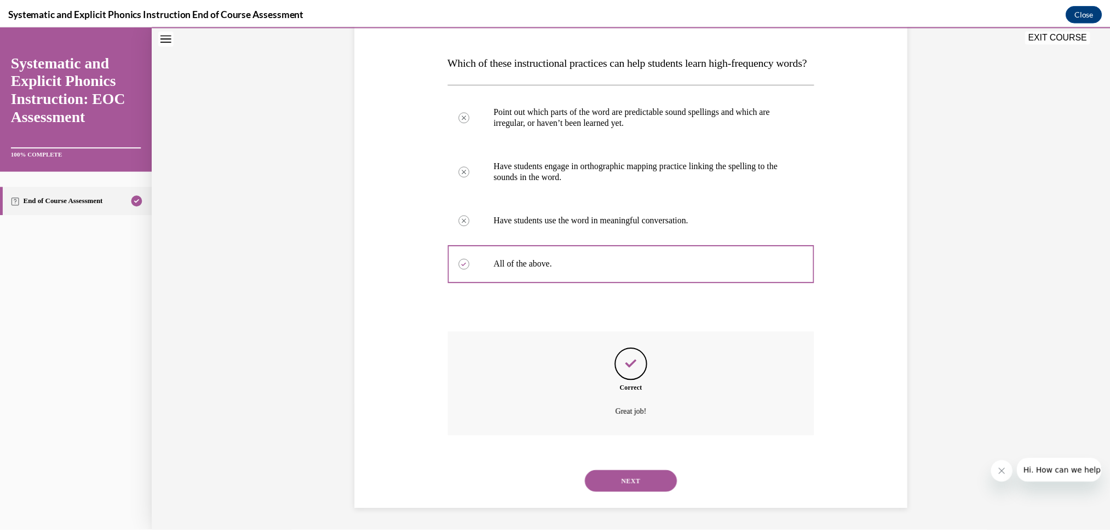
scroll to position [53, 0]
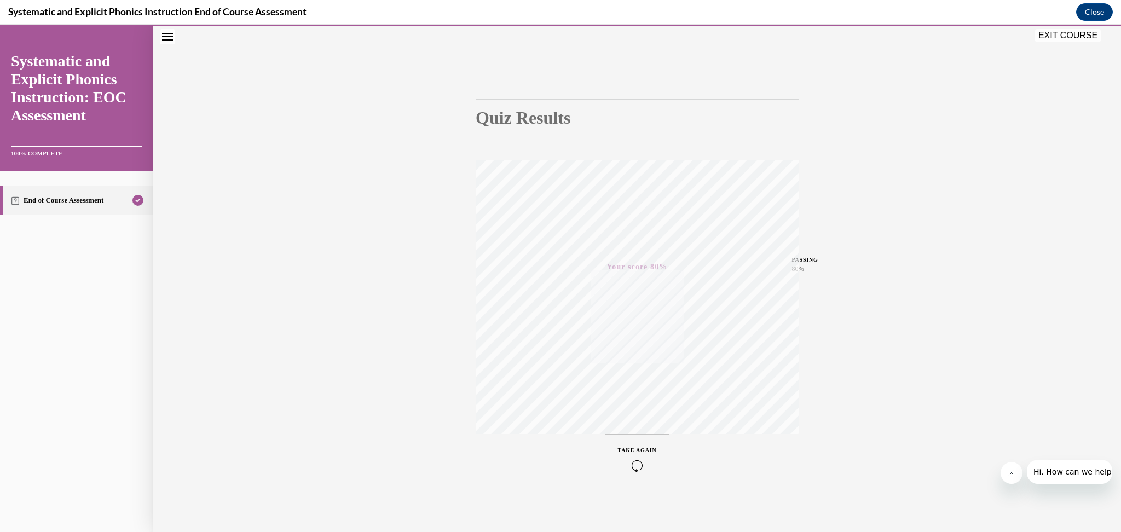
click at [1054, 36] on button "EXIT COURSE" at bounding box center [1068, 35] width 66 height 13
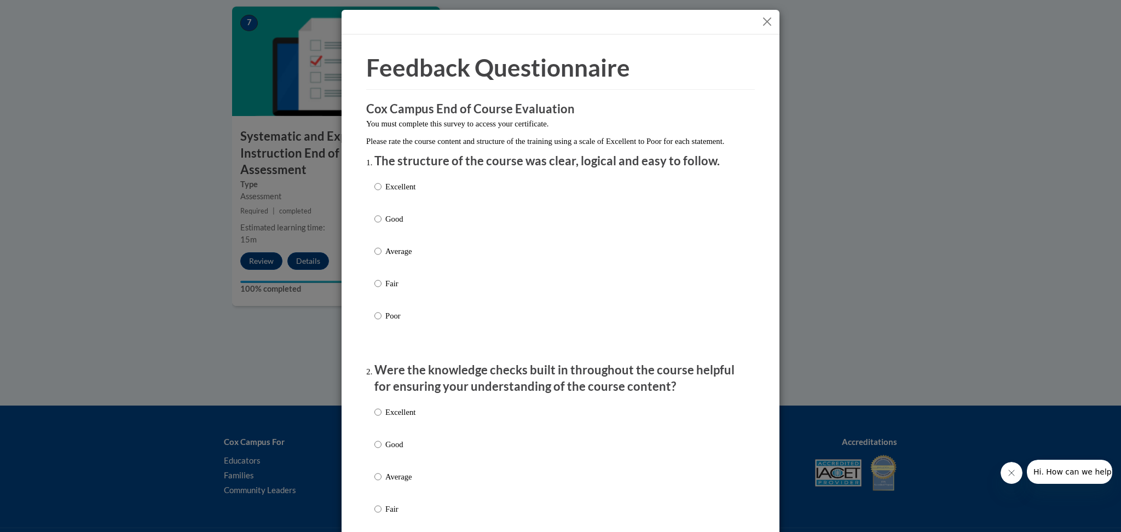
click at [761, 20] on button "Close" at bounding box center [768, 22] width 14 height 14
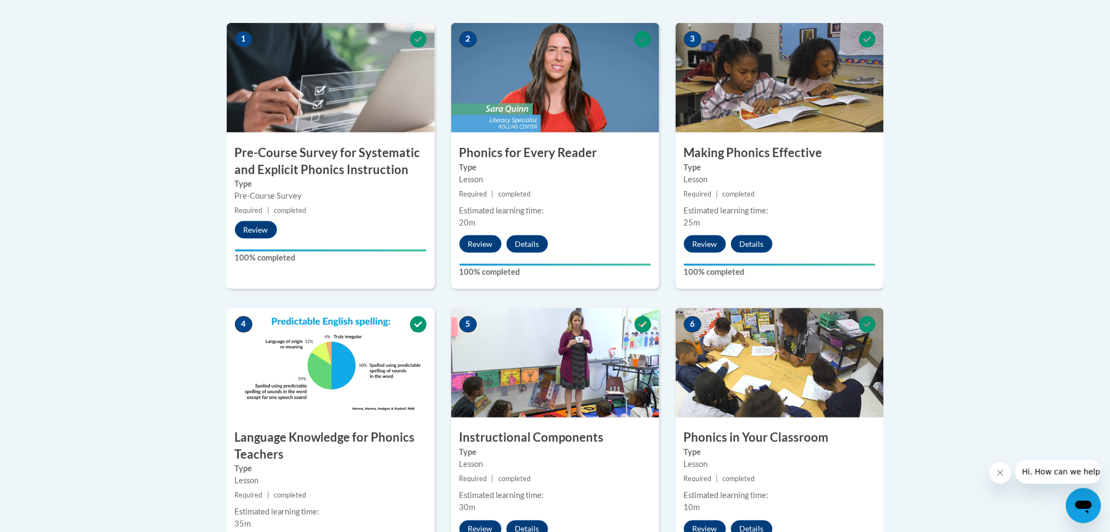
scroll to position [0, 0]
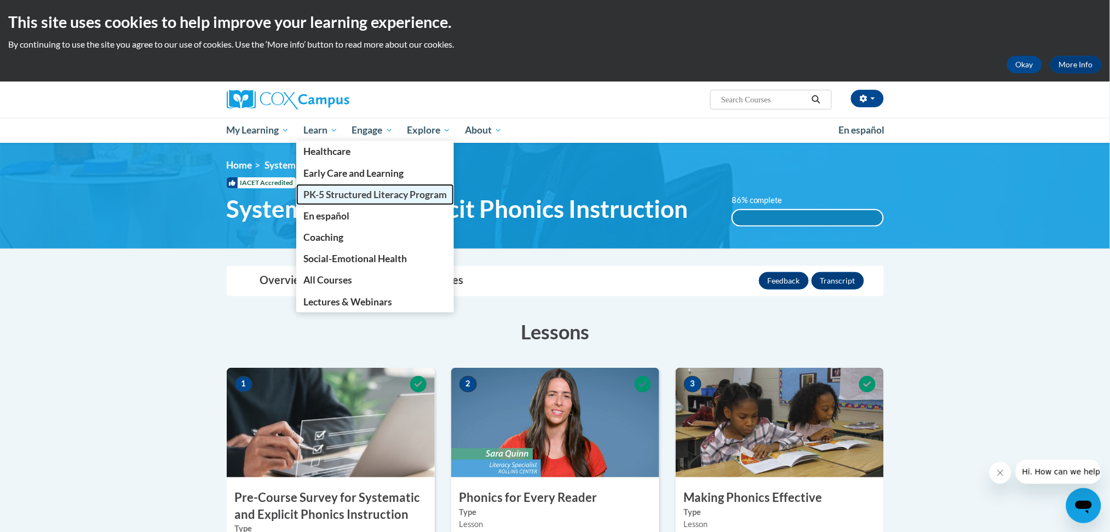
click at [343, 192] on span "PK-5 Structured Literacy Program" at bounding box center [374, 194] width 143 height 11
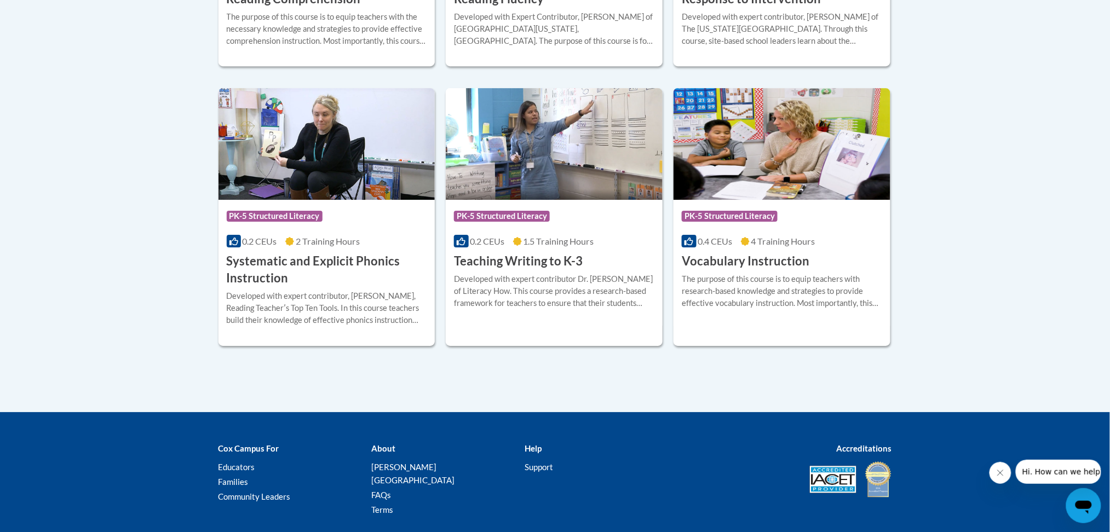
scroll to position [1152, 0]
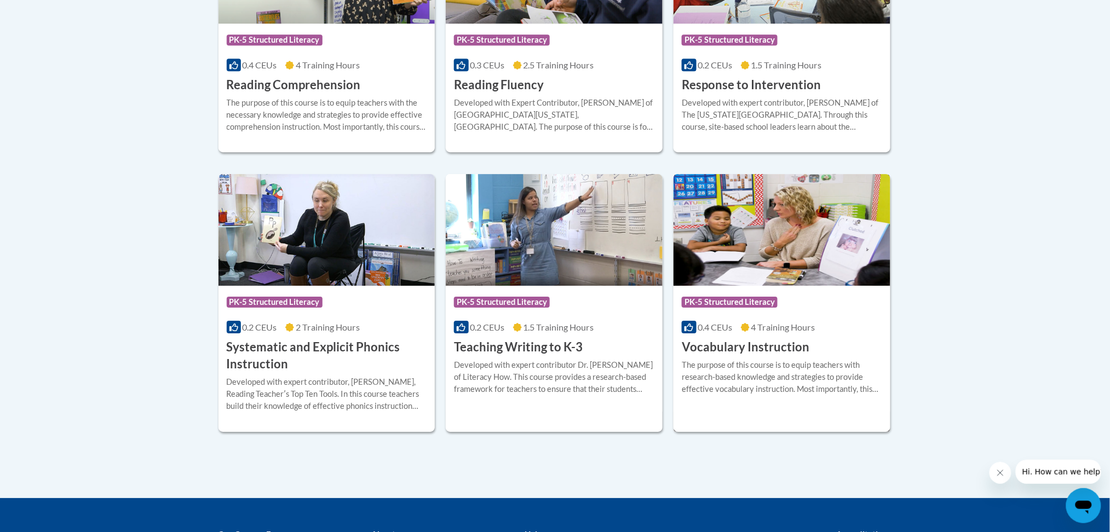
click at [761, 250] on img at bounding box center [782, 230] width 217 height 112
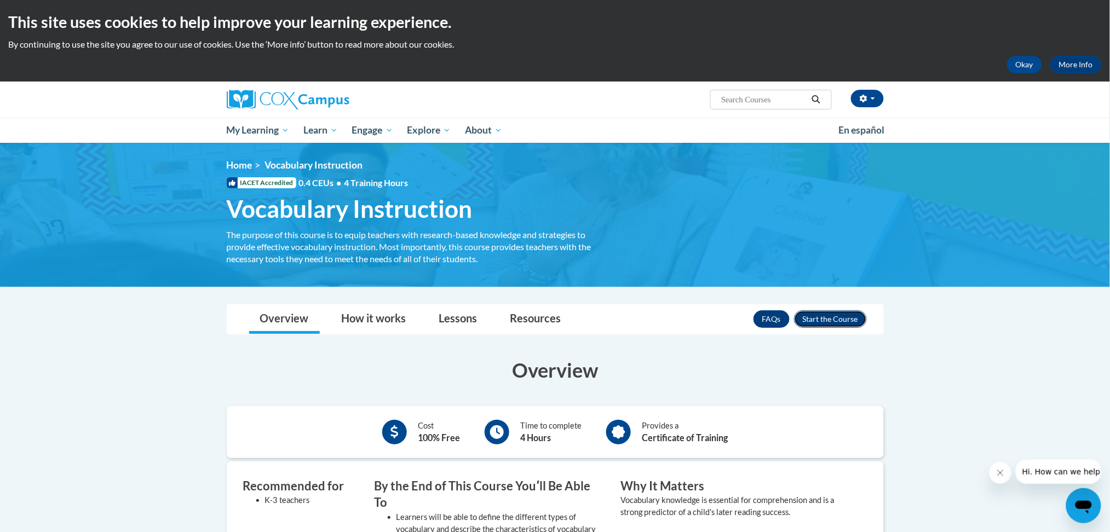
click at [848, 320] on button "Enroll" at bounding box center [830, 319] width 73 height 18
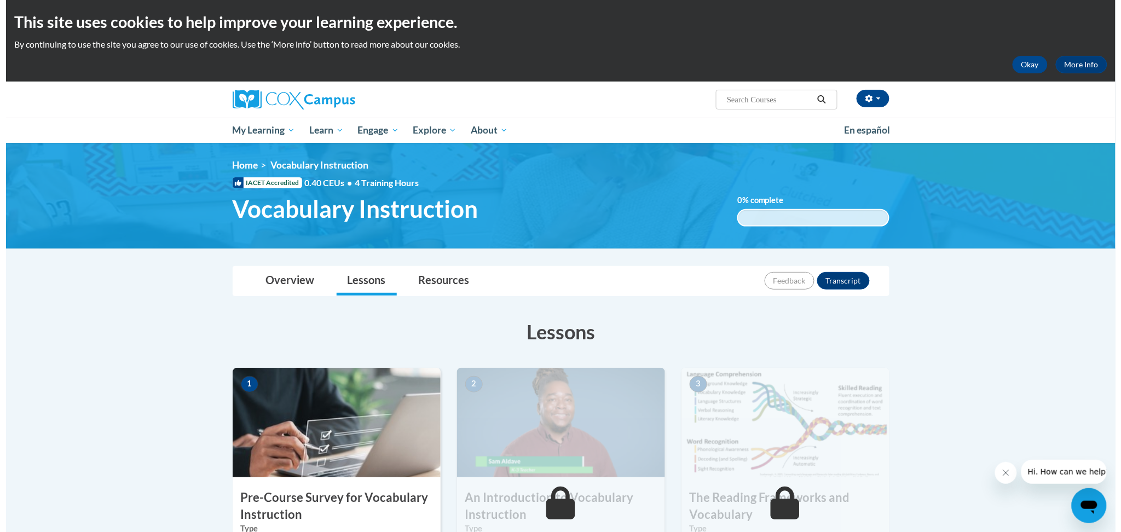
scroll to position [365, 0]
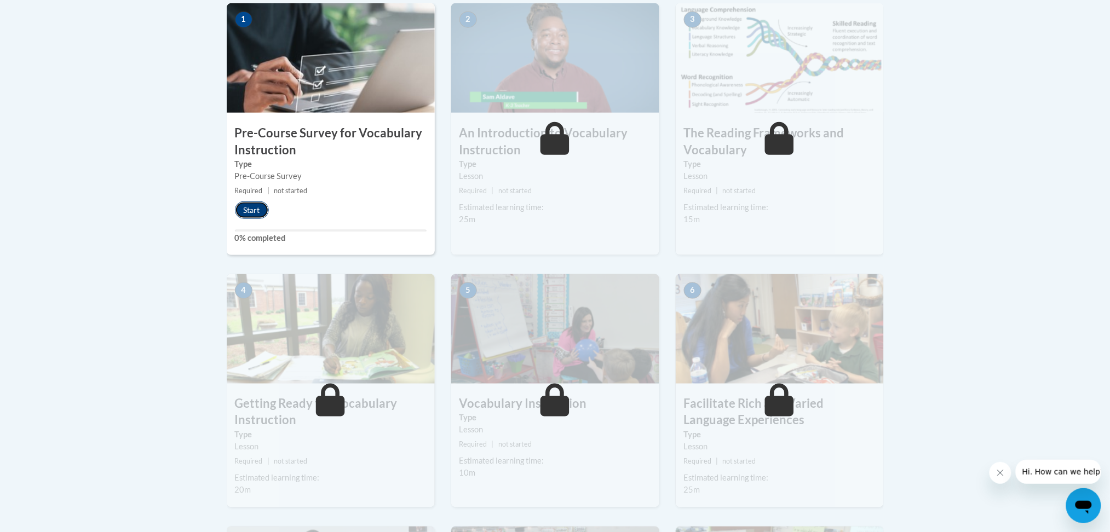
click at [252, 210] on button "Start" at bounding box center [252, 211] width 34 height 18
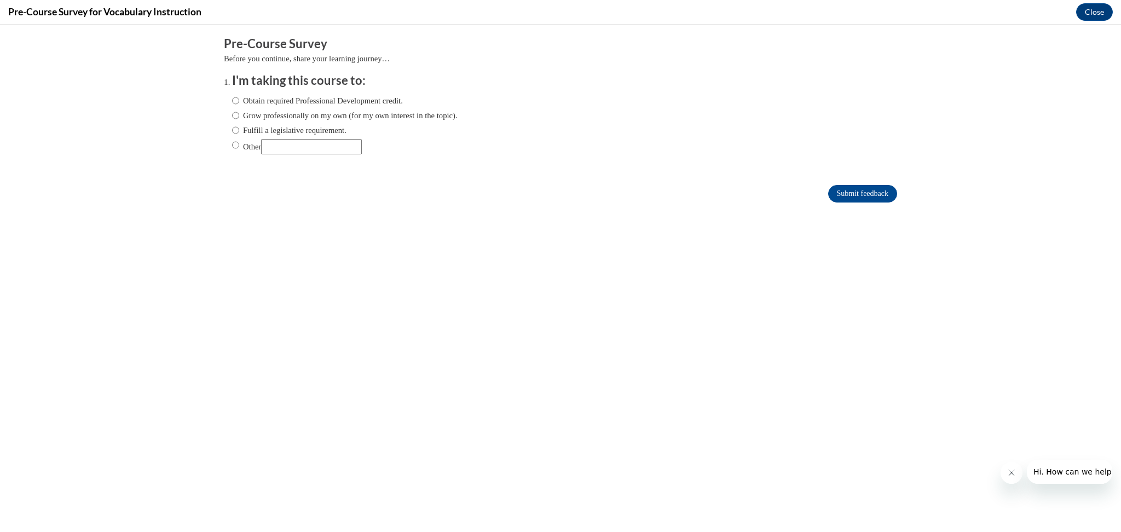
scroll to position [0, 0]
click at [291, 113] on label "Grow professionally on my own (for my own interest in the topic)." at bounding box center [345, 116] width 226 height 12
click at [239, 113] on input "Grow professionally on my own (for my own interest in the topic)." at bounding box center [235, 116] width 7 height 12
radio input "true"
click at [855, 192] on input "Submit feedback" at bounding box center [863, 194] width 69 height 18
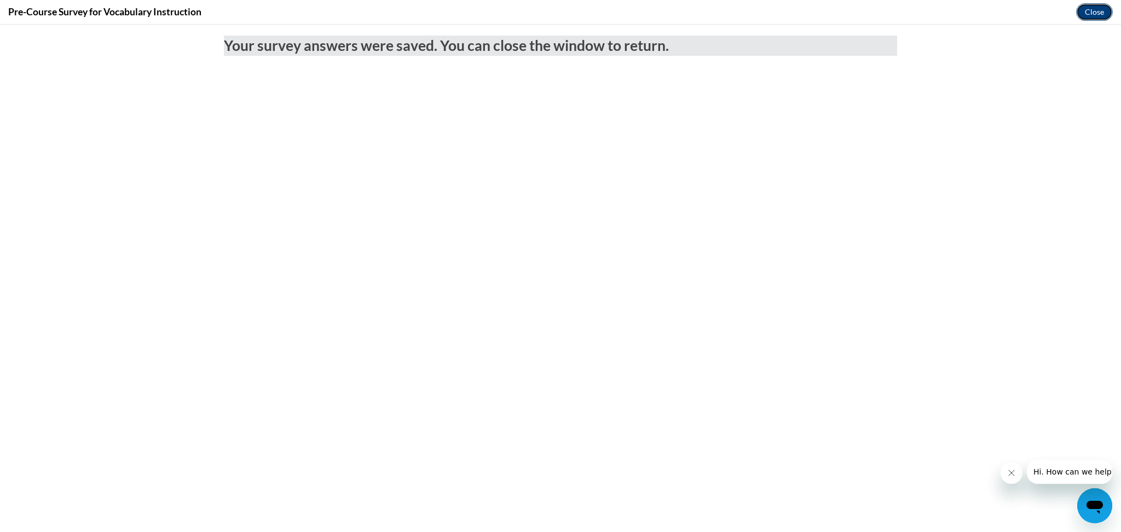
click at [1092, 11] on button "Close" at bounding box center [1095, 12] width 37 height 18
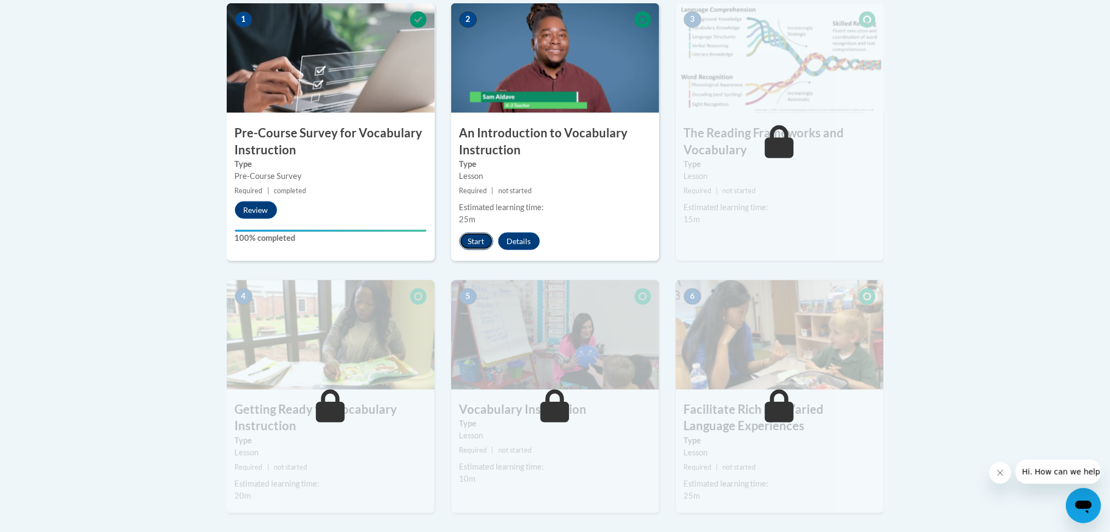
click at [481, 241] on button "Start" at bounding box center [476, 242] width 34 height 18
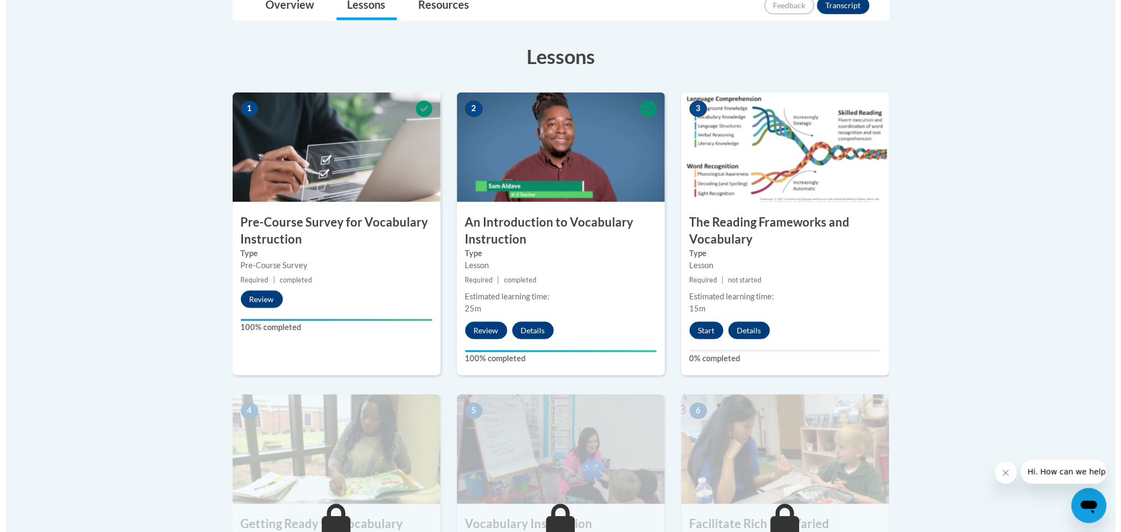
scroll to position [292, 0]
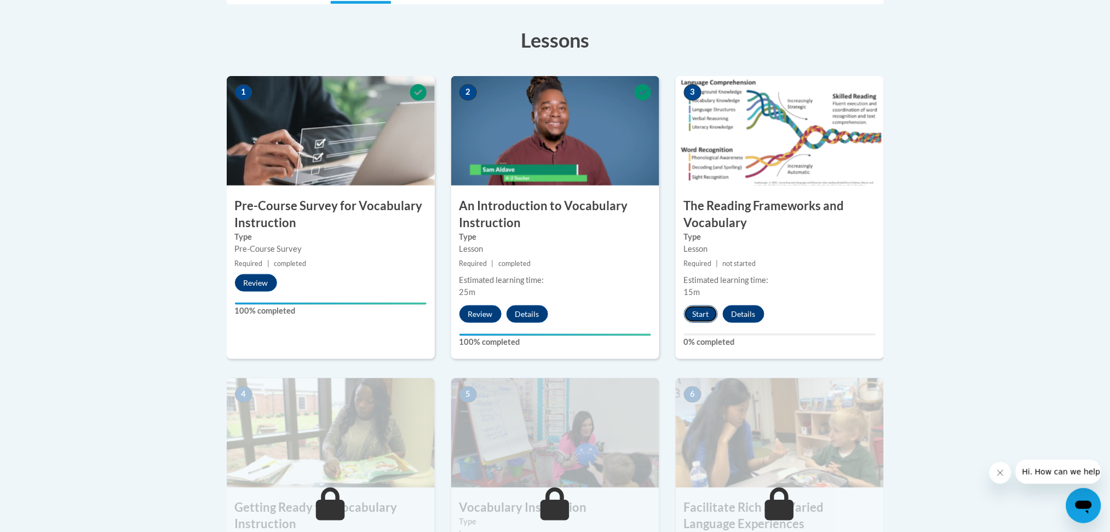
click at [709, 314] on button "Start" at bounding box center [701, 315] width 34 height 18
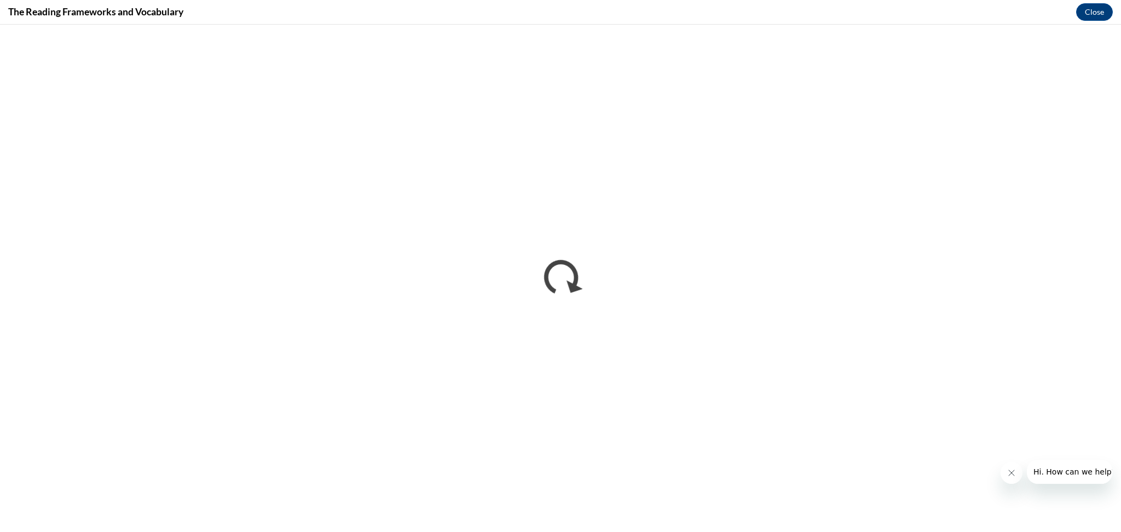
scroll to position [0, 0]
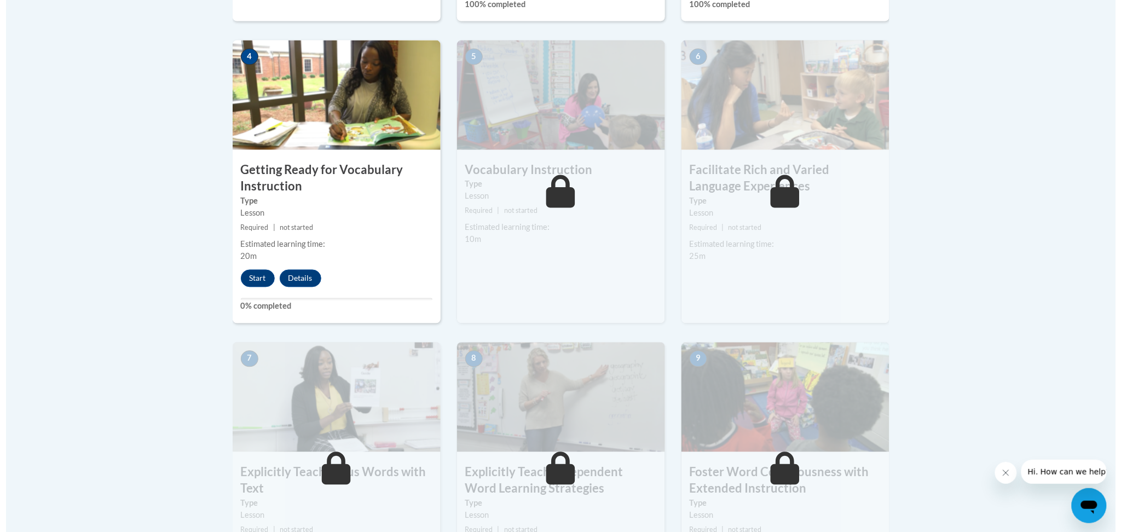
scroll to position [657, 0]
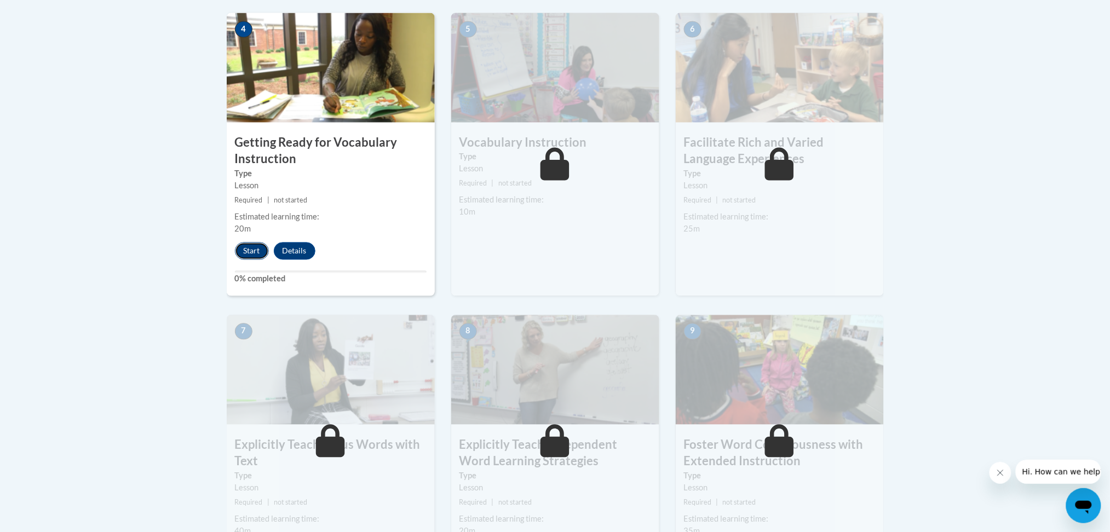
click at [255, 243] on button "Start" at bounding box center [252, 252] width 34 height 18
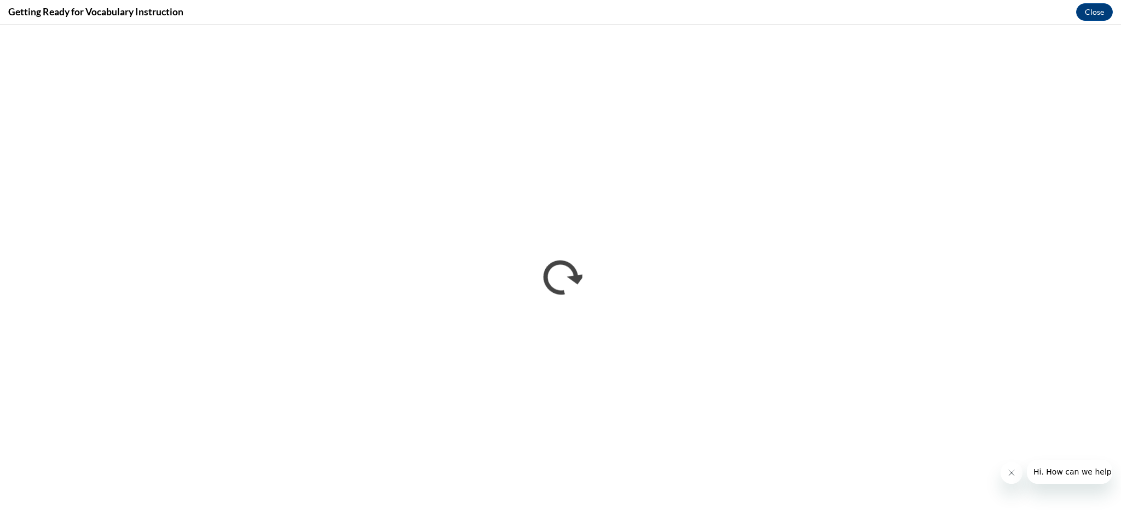
scroll to position [0, 0]
